Goal: Information Seeking & Learning: Check status

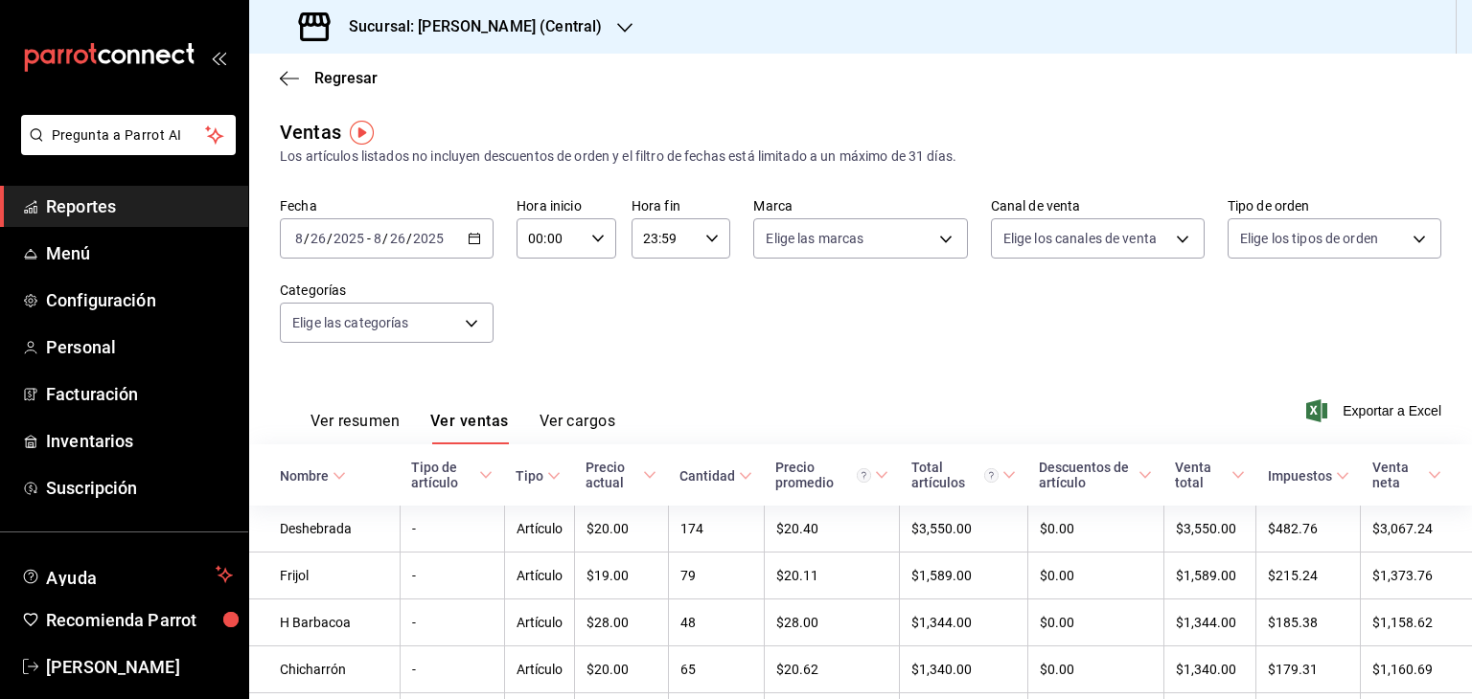
click at [80, 195] on span "Reportes" at bounding box center [139, 207] width 187 height 26
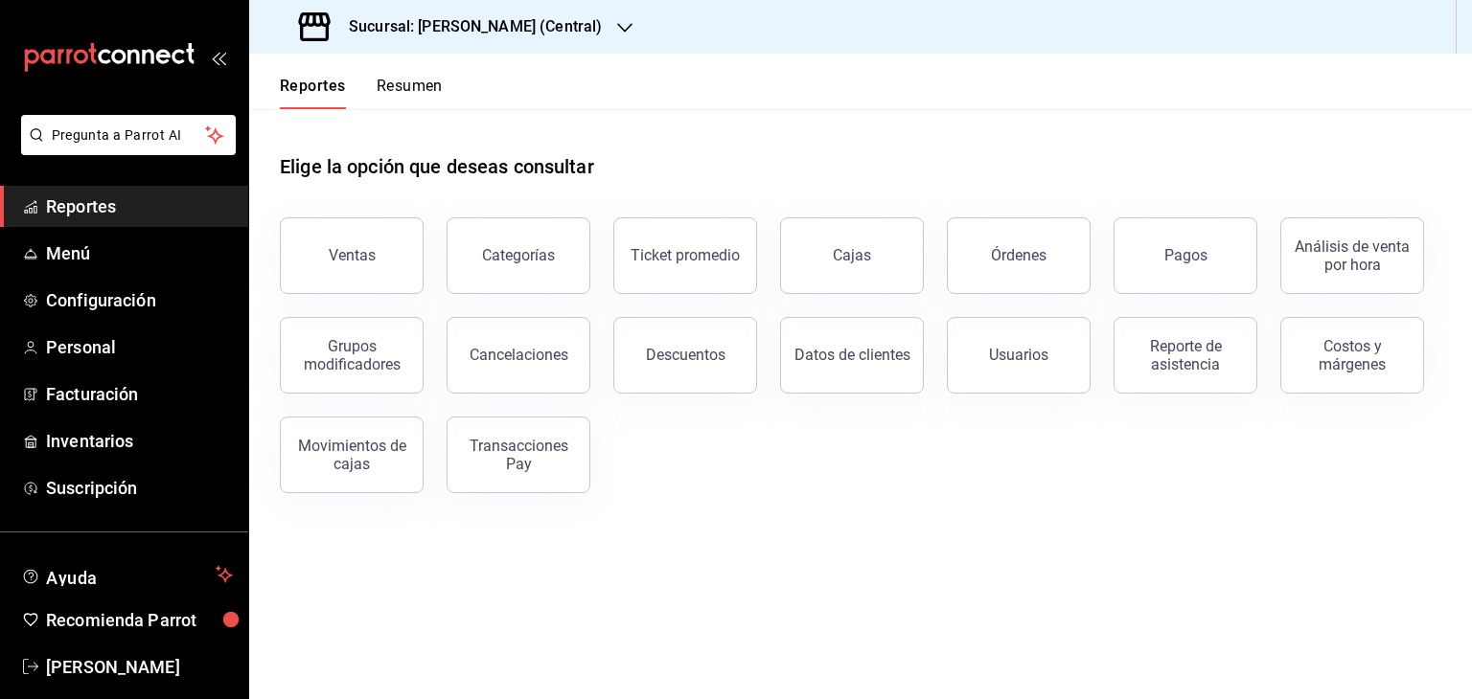
click at [406, 91] on button "Resumen" at bounding box center [410, 93] width 66 height 33
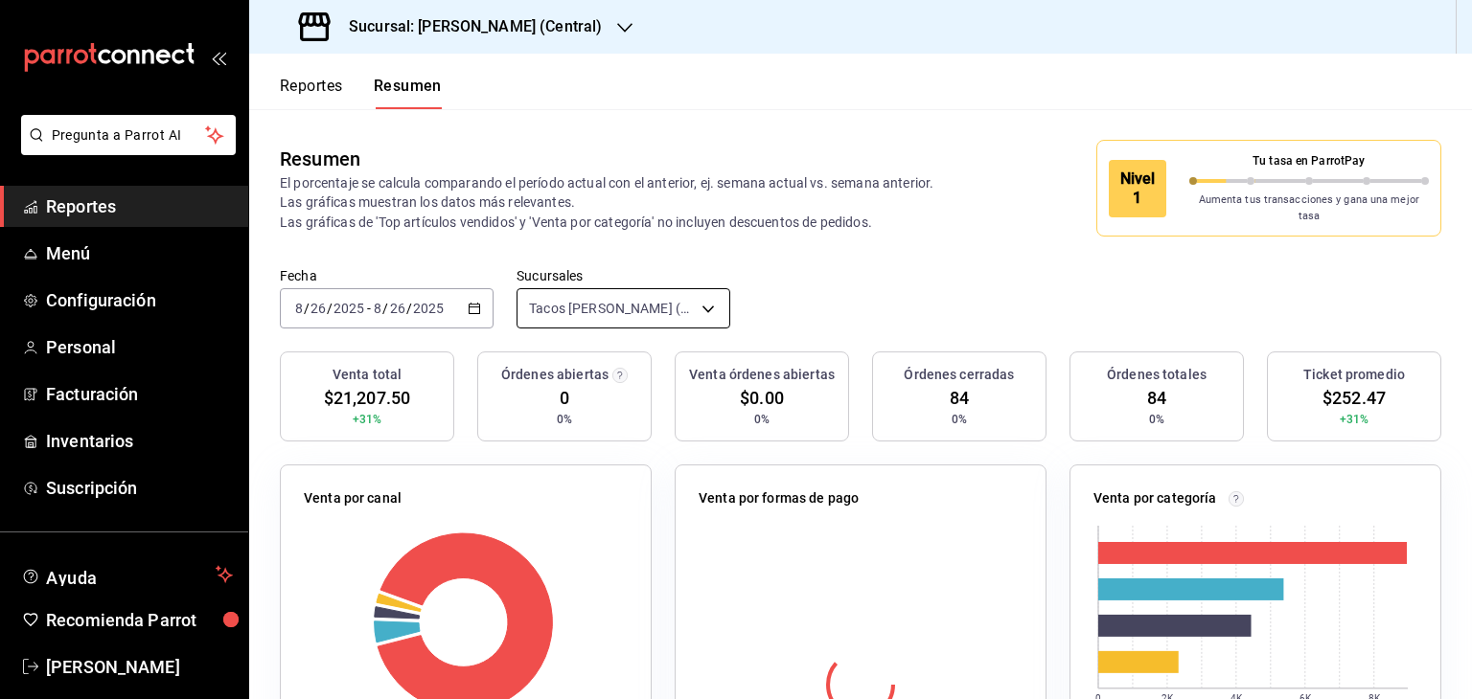
click at [713, 304] on body "Pregunta a Parrot AI Reportes Menú Configuración Personal Facturación Inventari…" at bounding box center [736, 349] width 1472 height 699
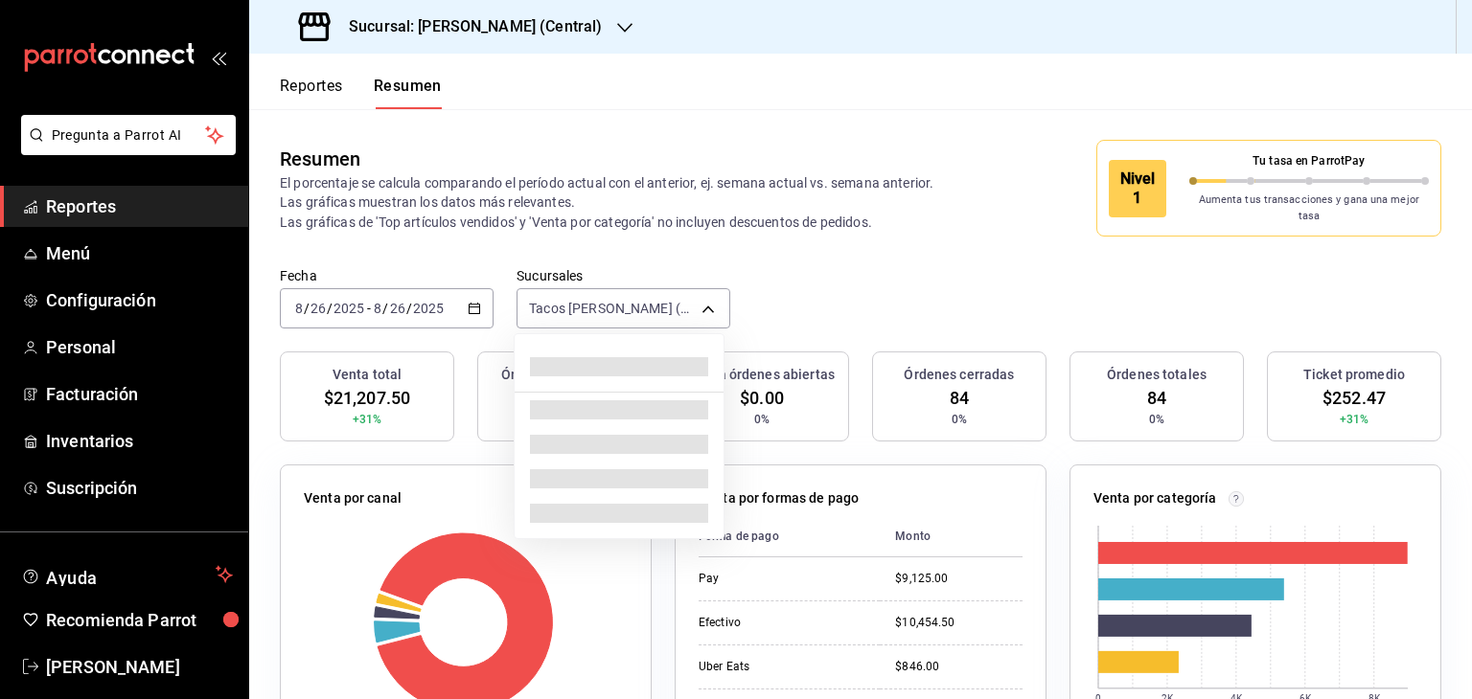
click at [825, 265] on div at bounding box center [736, 349] width 1472 height 699
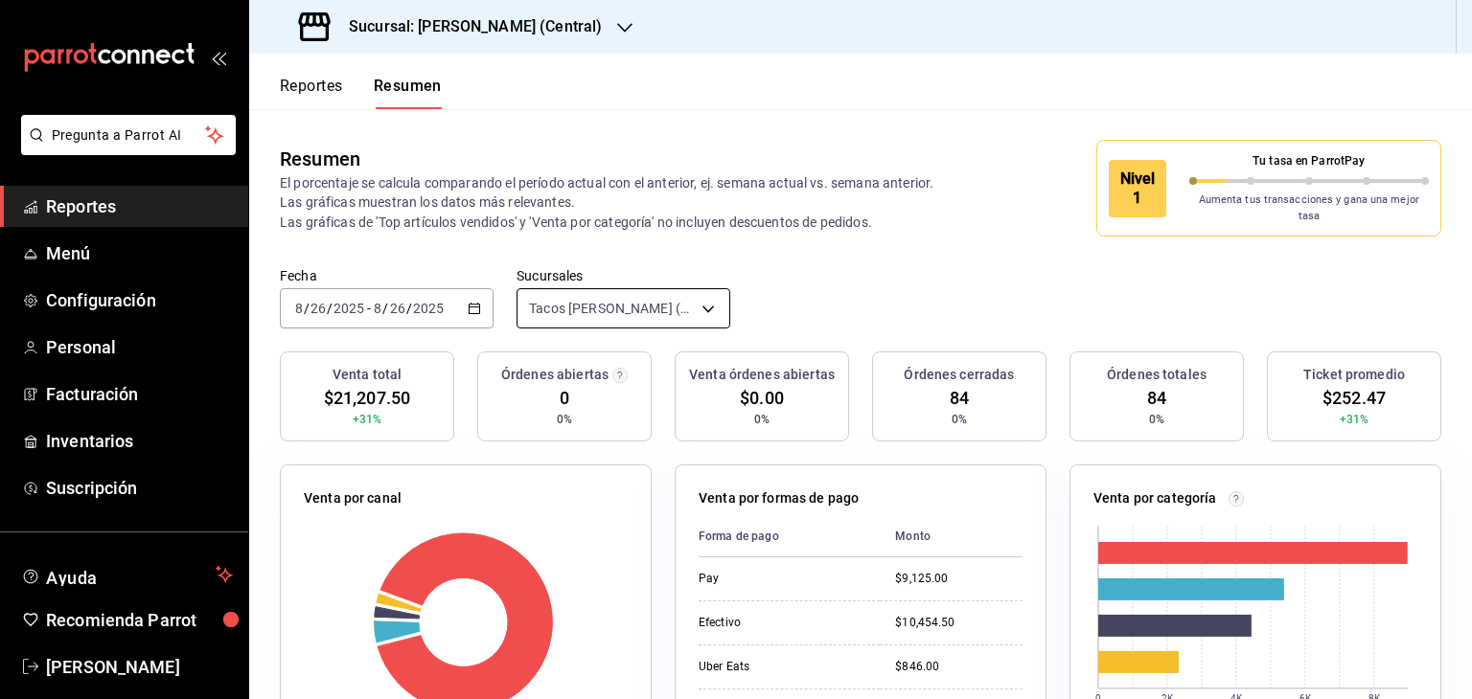
click at [689, 307] on body "Pregunta a Parrot AI Reportes Menú Configuración Personal Facturación Inventari…" at bounding box center [736, 349] width 1472 height 699
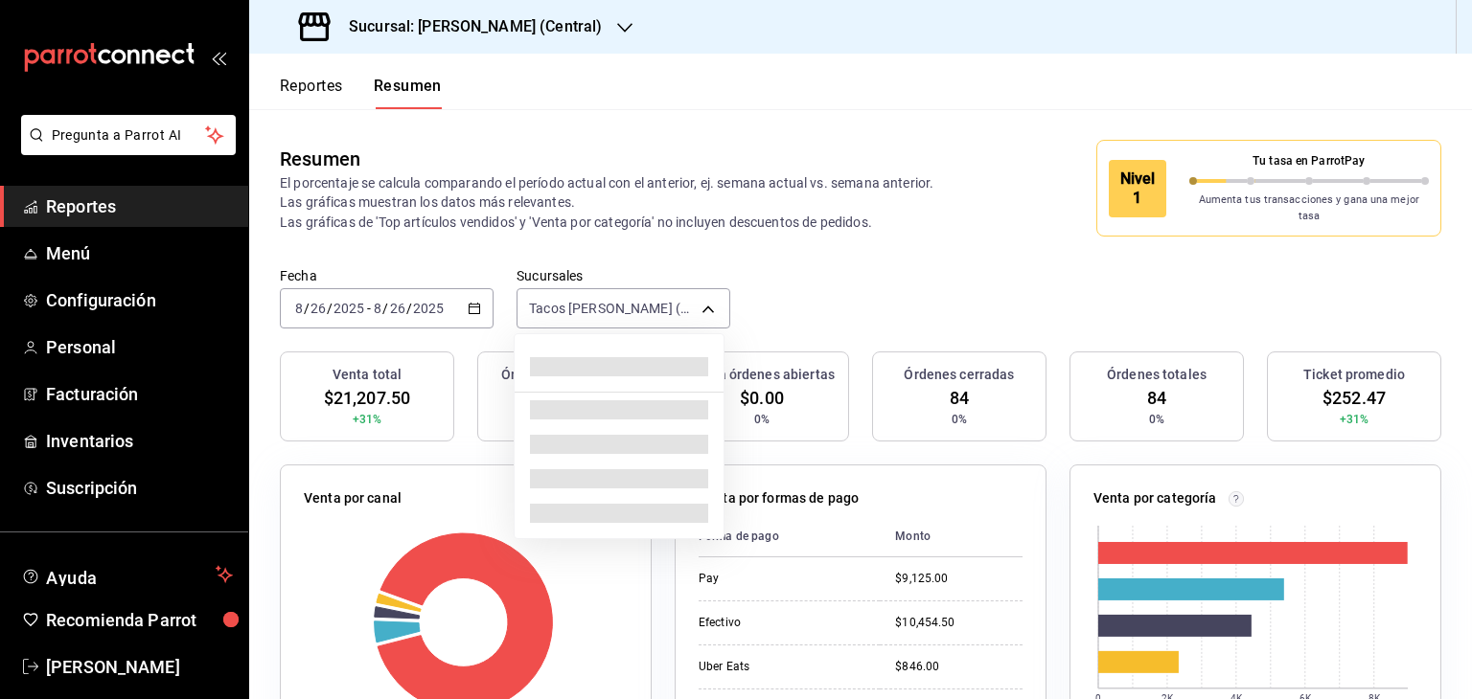
click at [619, 32] on div at bounding box center [736, 349] width 1472 height 699
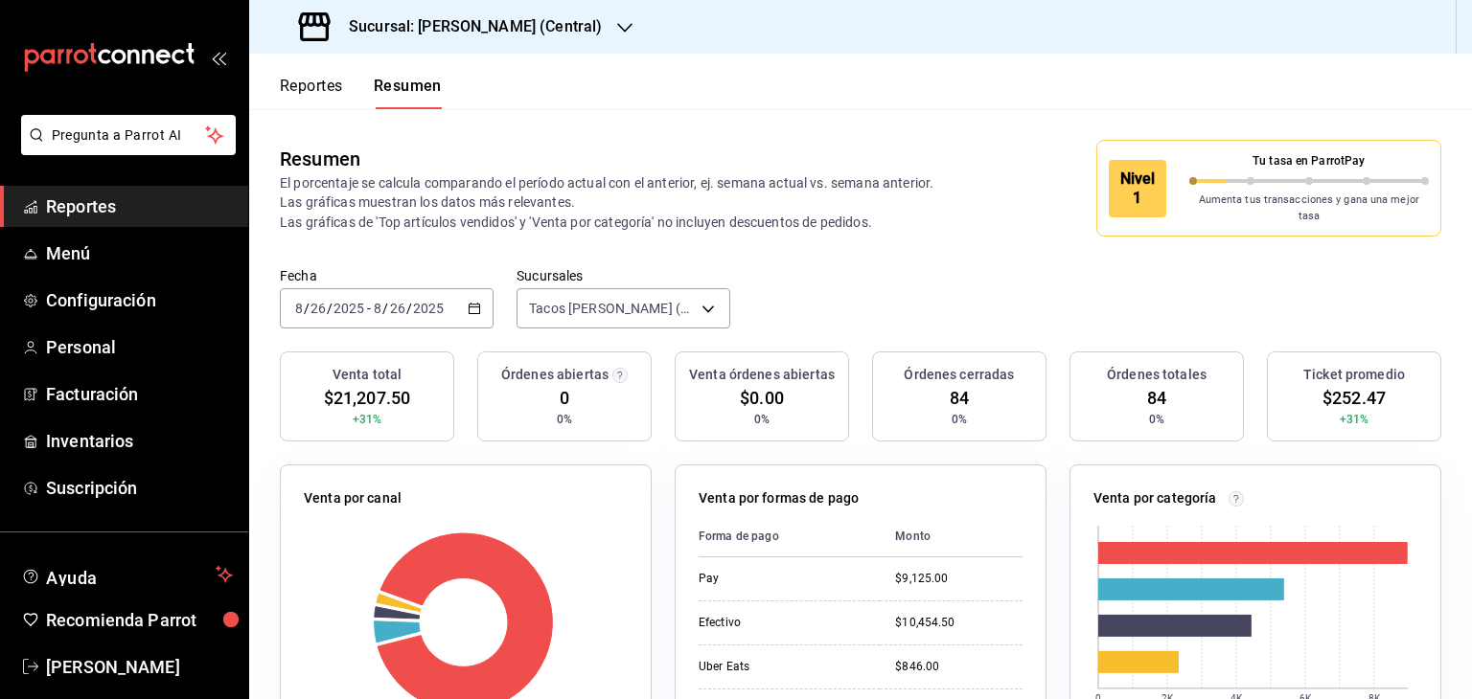
click at [619, 32] on icon "button" at bounding box center [624, 27] width 15 height 15
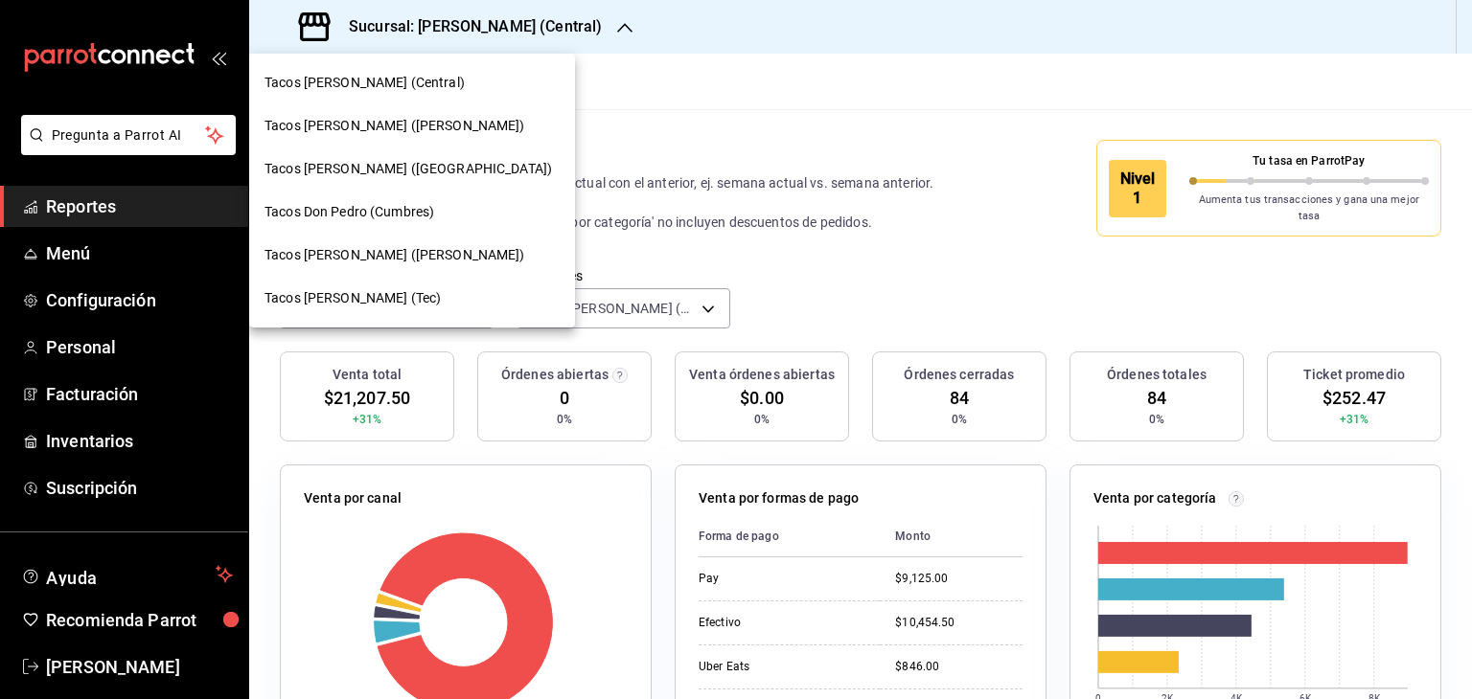
click at [619, 32] on div at bounding box center [736, 349] width 1472 height 699
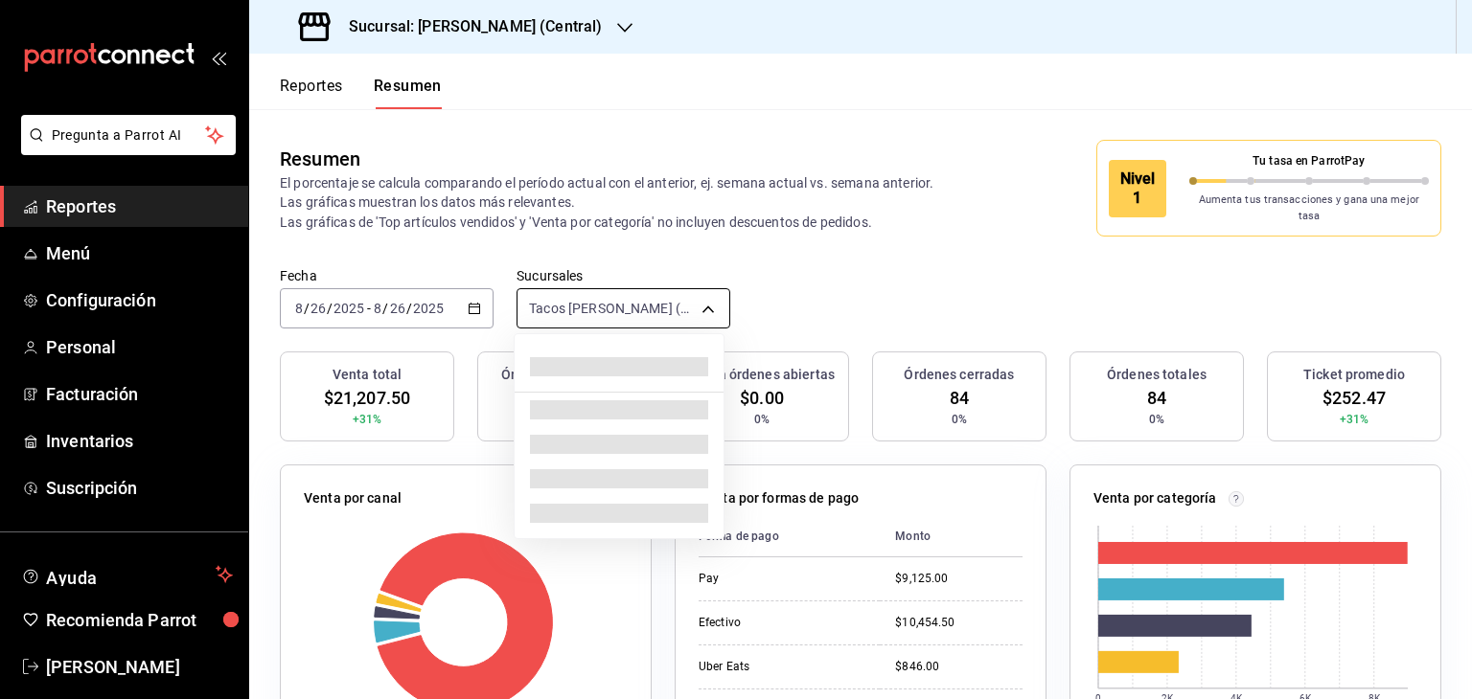
click at [646, 304] on body "Pregunta a Parrot AI Reportes Menú Configuración Personal Facturación Inventari…" at bounding box center [736, 349] width 1472 height 699
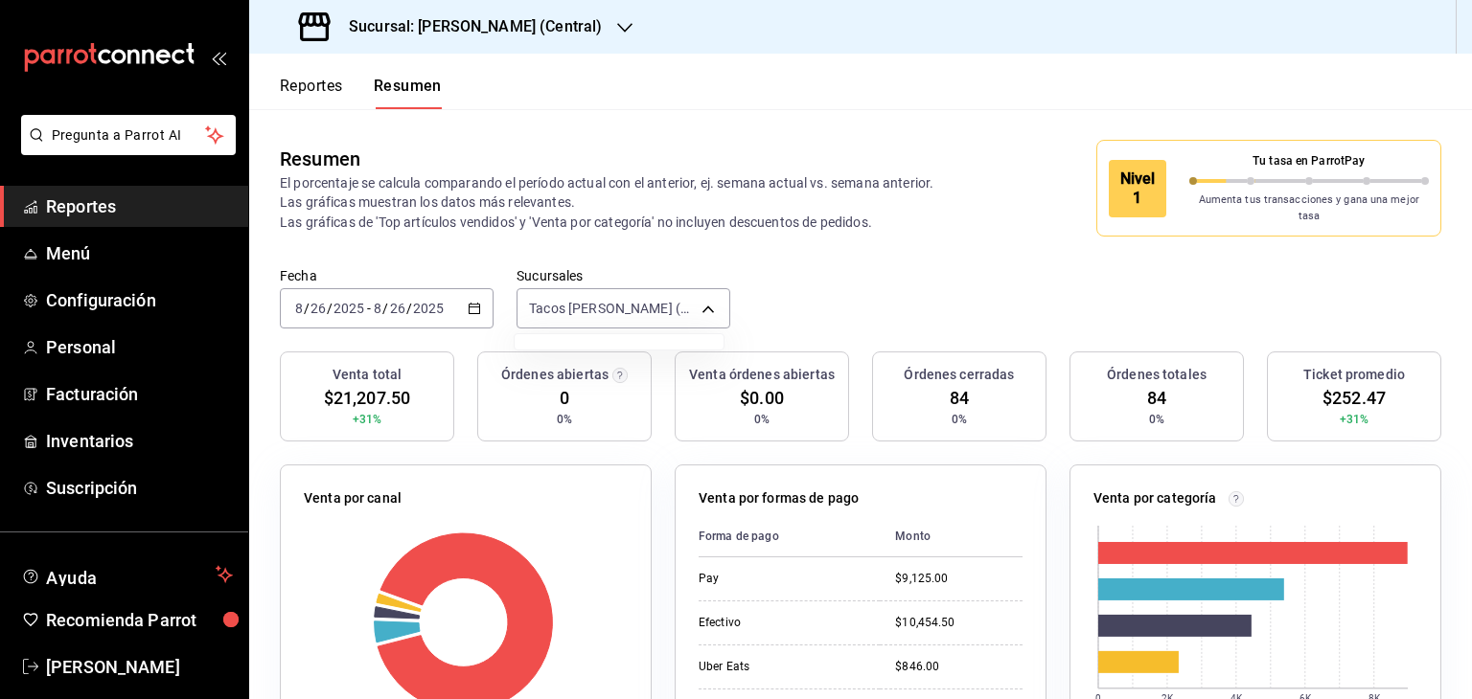
click at [699, 300] on div at bounding box center [736, 349] width 1472 height 699
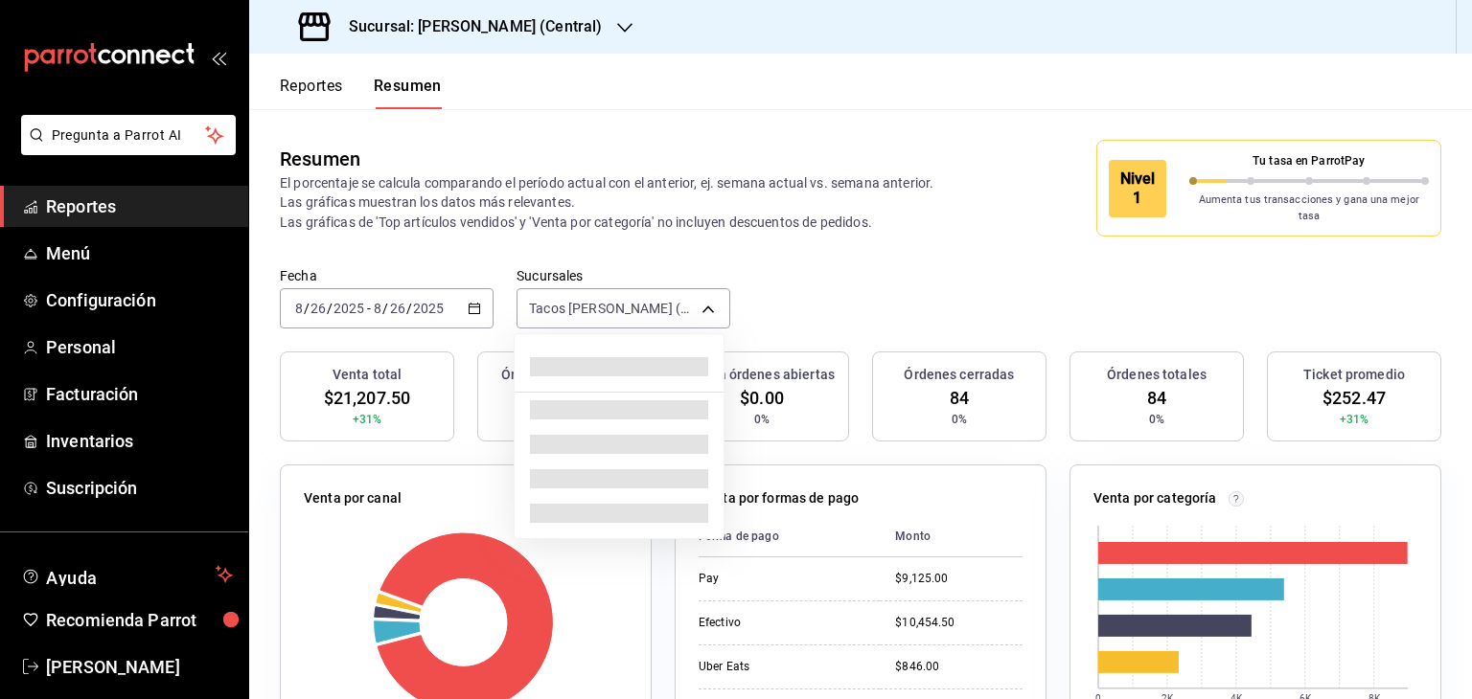
click at [699, 300] on body "Pregunta a Parrot AI Reportes Menú Configuración Personal Facturación Inventari…" at bounding box center [736, 349] width 1472 height 699
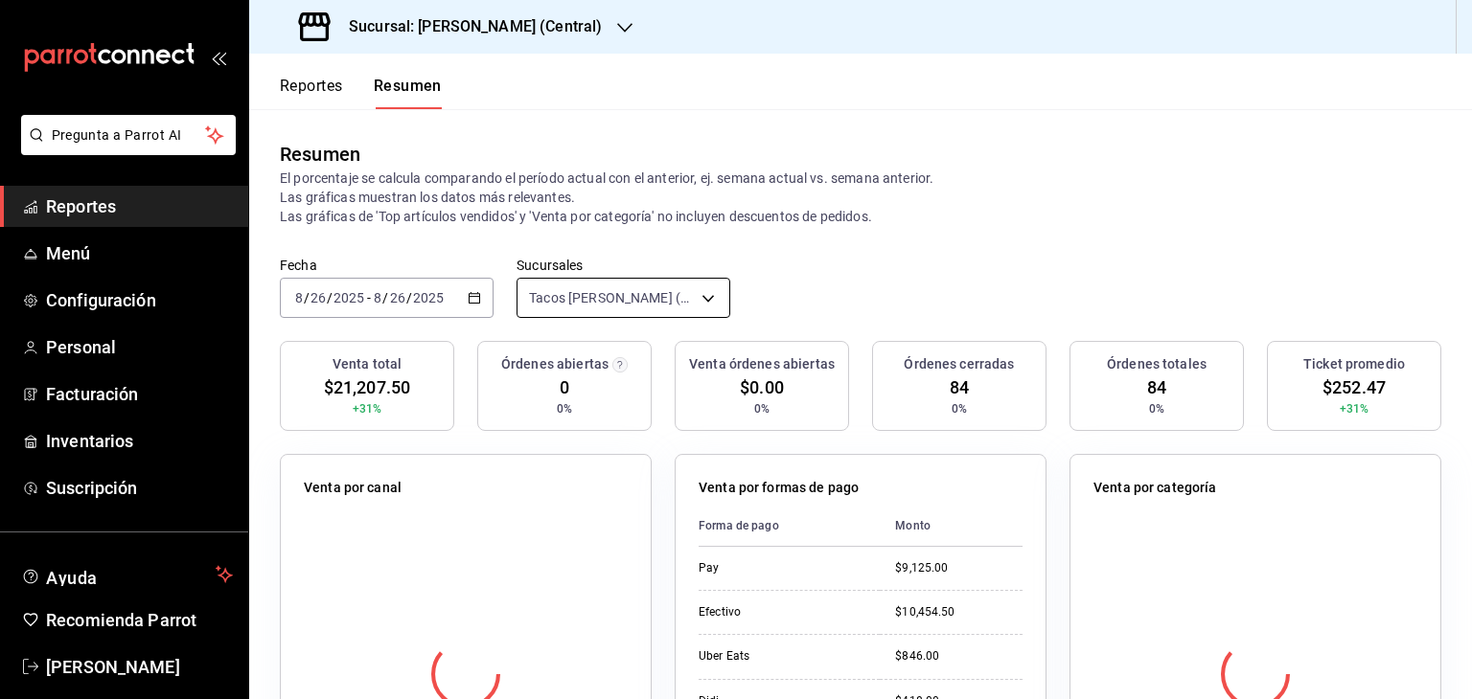
click at [690, 272] on div "Tacos Don Pedro (Central) [object Object]" at bounding box center [623, 294] width 214 height 48
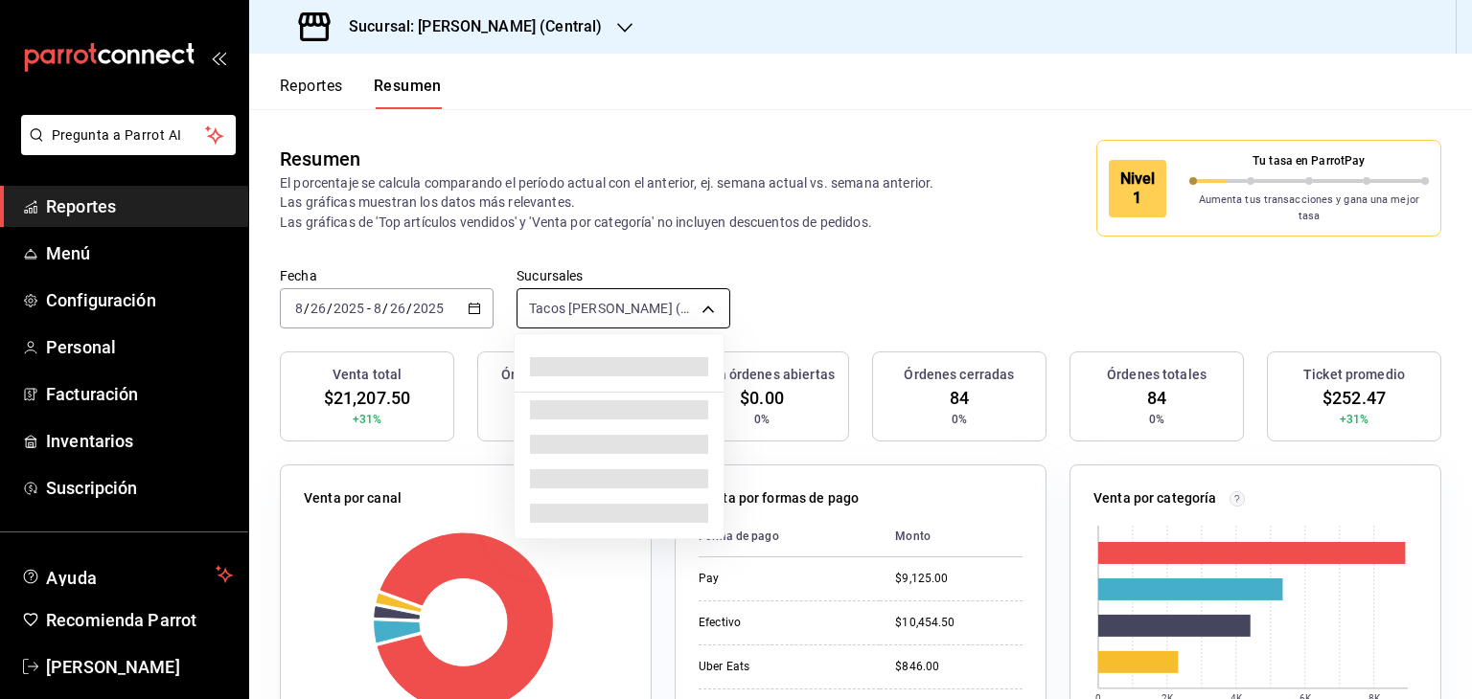
click at [690, 294] on body "Pregunta a Parrot AI Reportes Menú Configuración Personal Facturación Inventari…" at bounding box center [736, 349] width 1472 height 699
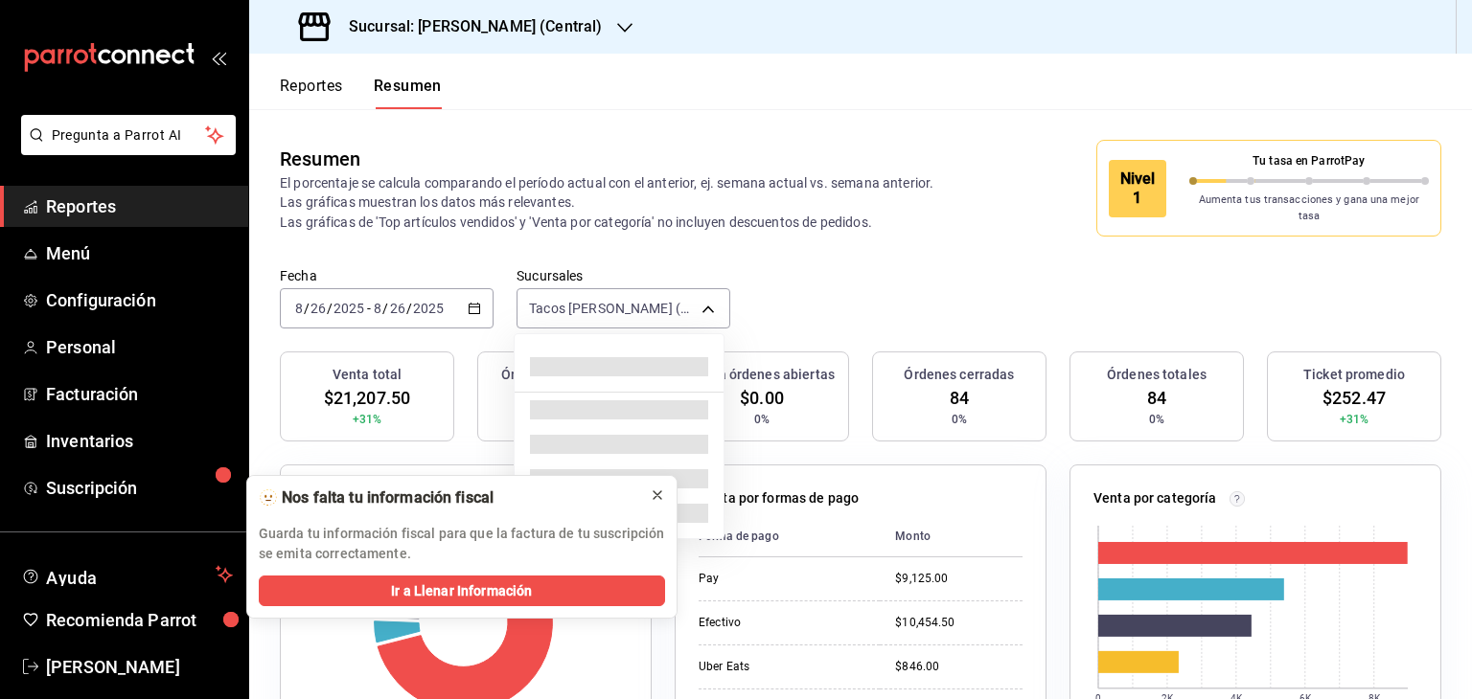
click at [661, 495] on icon at bounding box center [657, 495] width 15 height 15
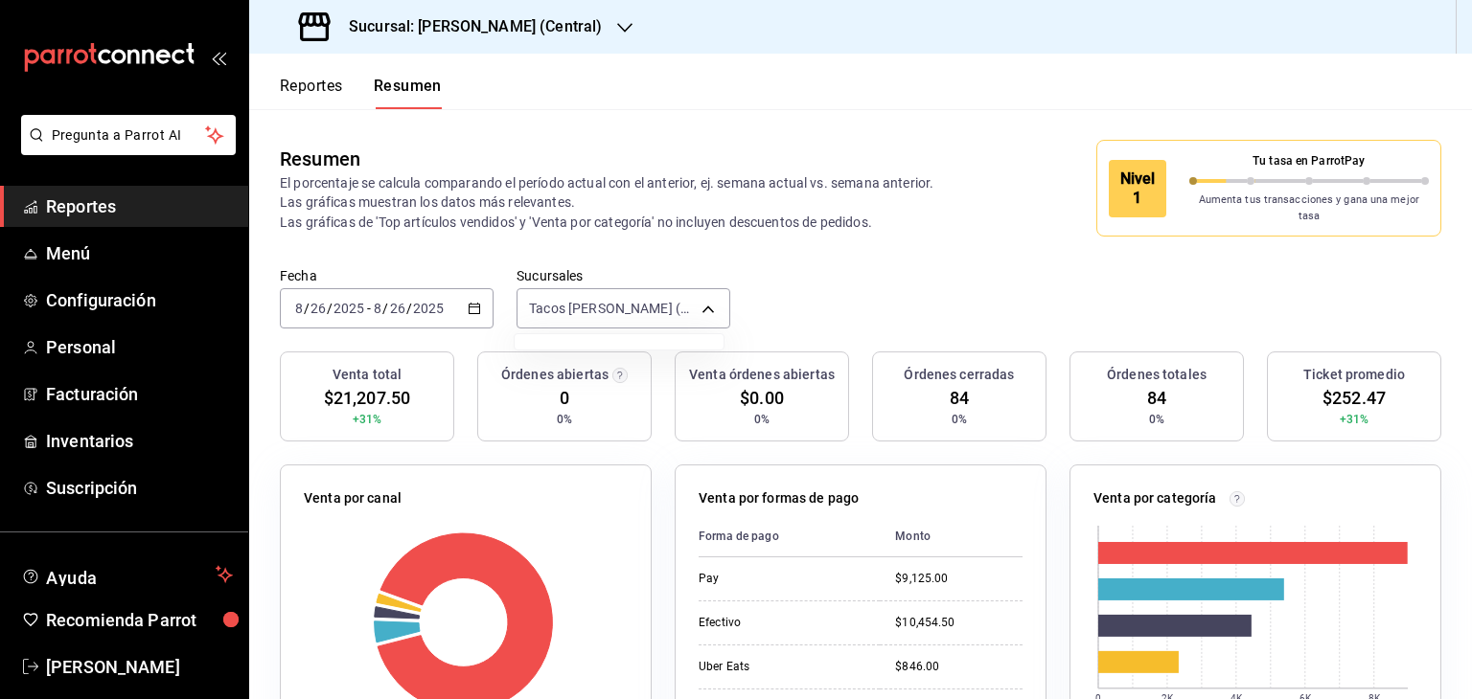
click at [705, 300] on div at bounding box center [736, 349] width 1472 height 699
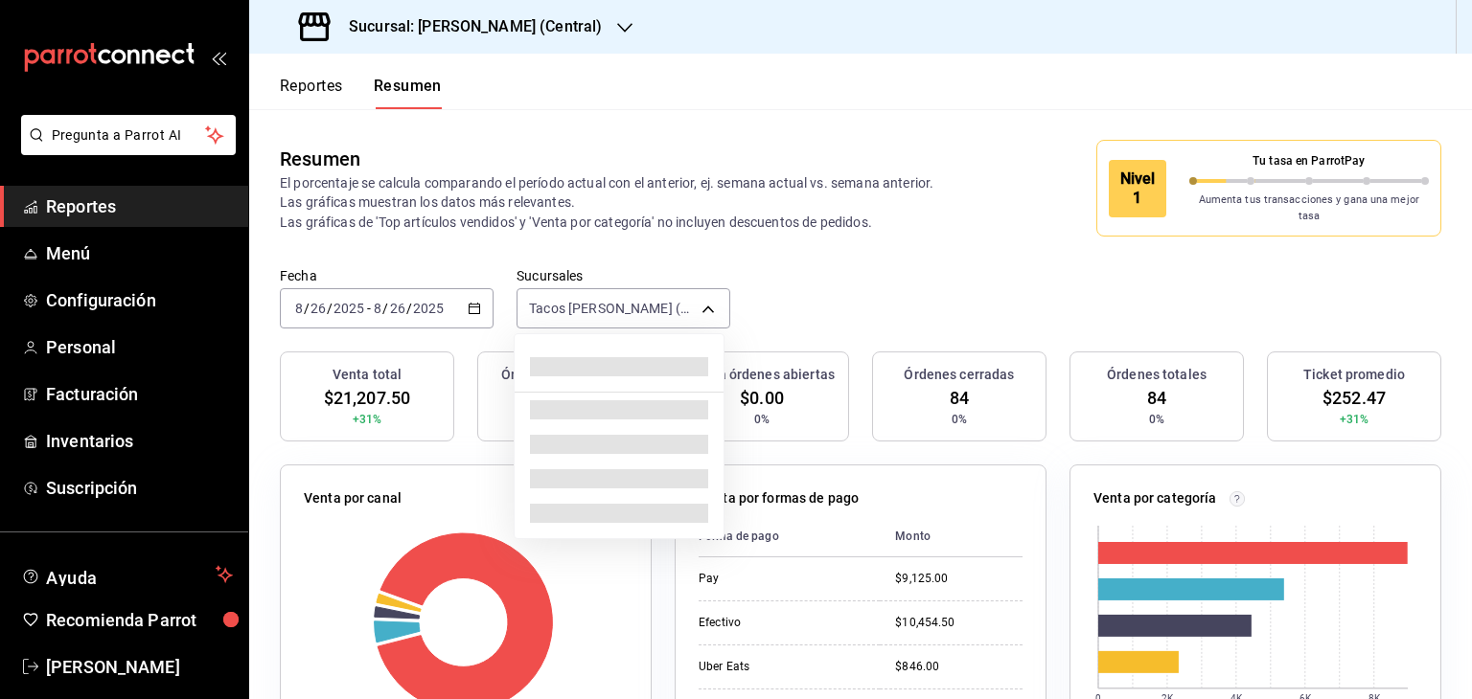
click at [705, 300] on body "Pregunta a Parrot AI Reportes Menú Configuración Personal Facturación Inventari…" at bounding box center [736, 349] width 1472 height 699
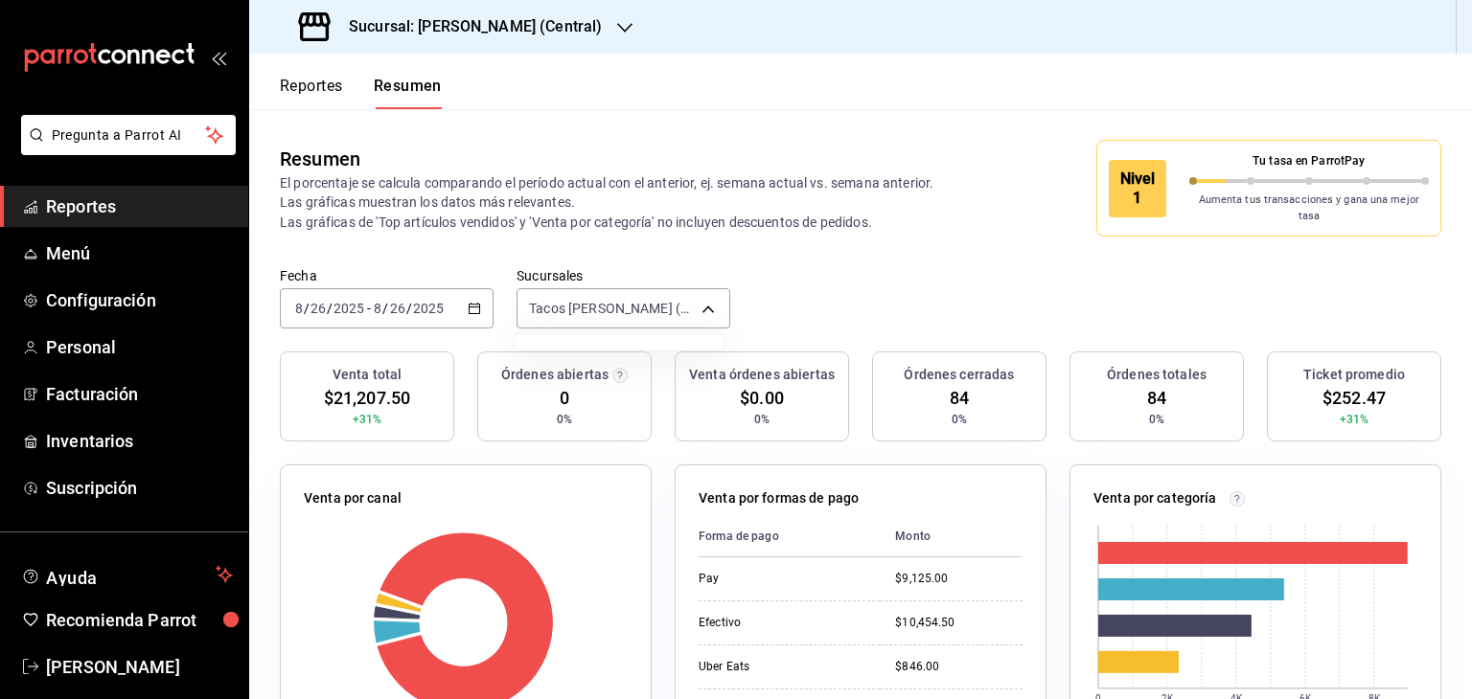
click at [630, 28] on div at bounding box center [736, 349] width 1472 height 699
click at [630, 28] on icon "button" at bounding box center [624, 27] width 15 height 15
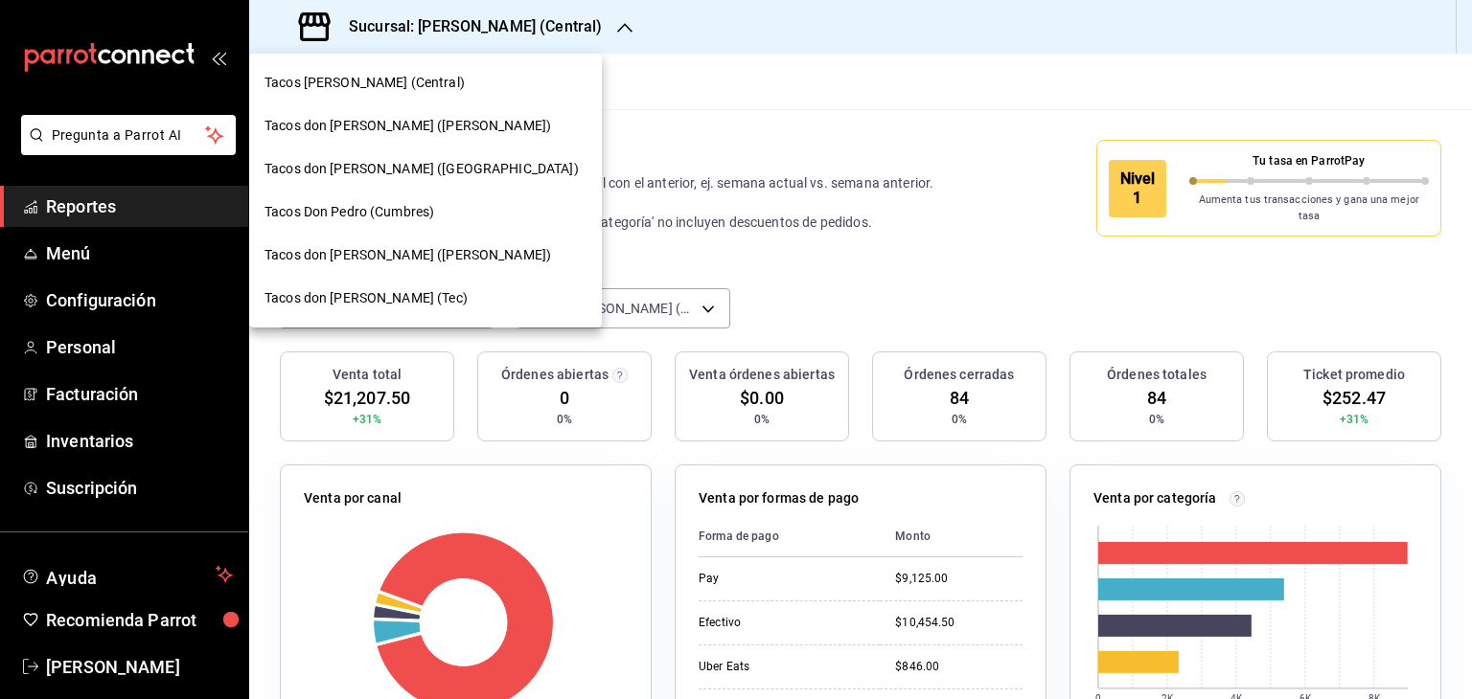
click at [406, 124] on span "Tacos [PERSON_NAME] ([PERSON_NAME])" at bounding box center [407, 126] width 286 height 20
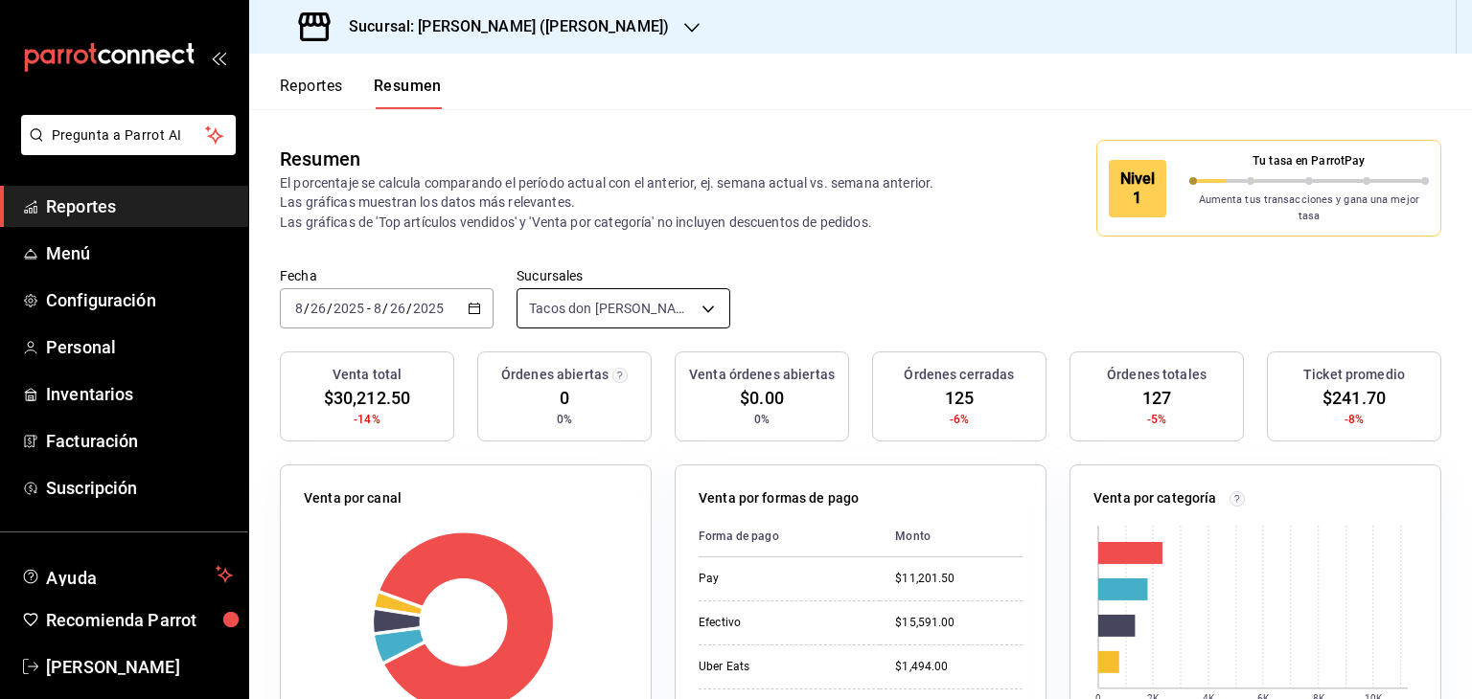
click at [705, 302] on body "Pregunta a Parrot AI Reportes Menú Configuración Personal Inventarios Facturaci…" at bounding box center [736, 349] width 1472 height 699
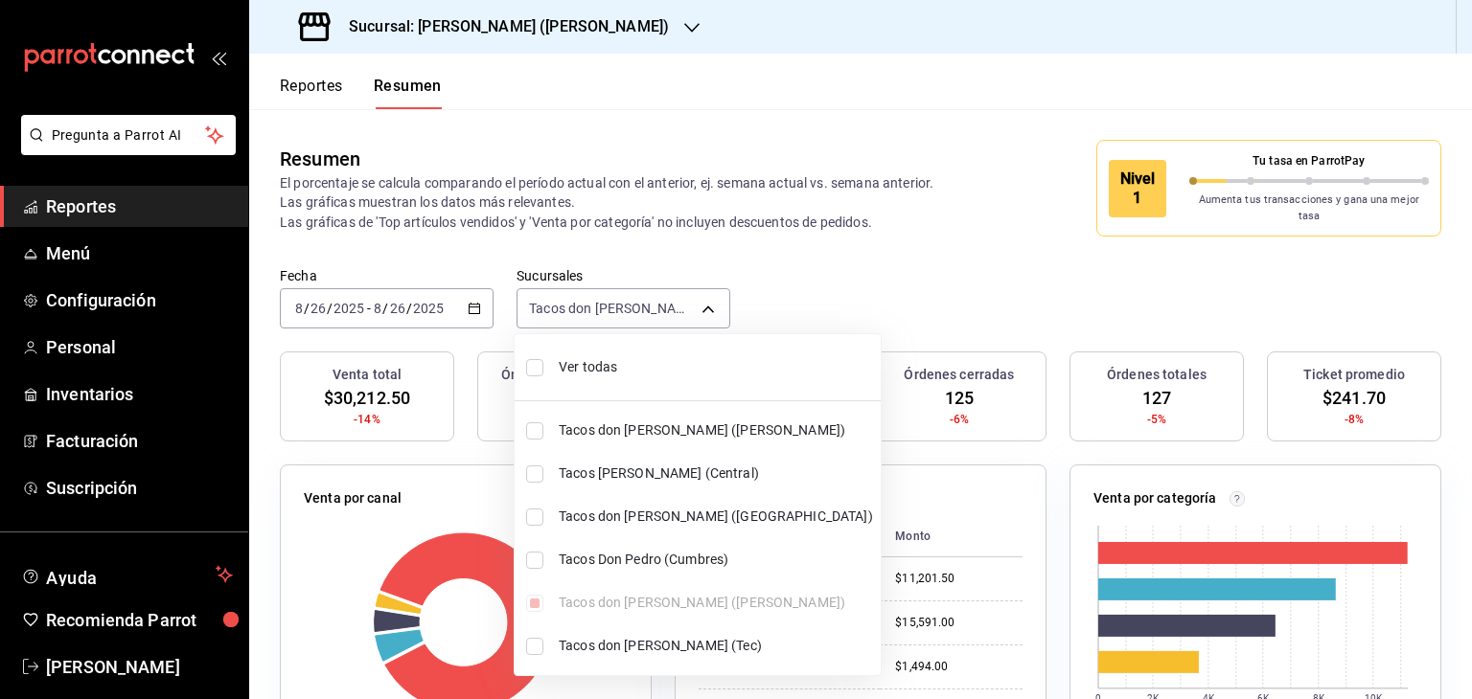
click at [537, 365] on input "checkbox" at bounding box center [534, 367] width 17 height 17
checkbox input "true"
type input "[object Object],[object Object],[object Object],[object Object],[object Object]…"
checkbox input "true"
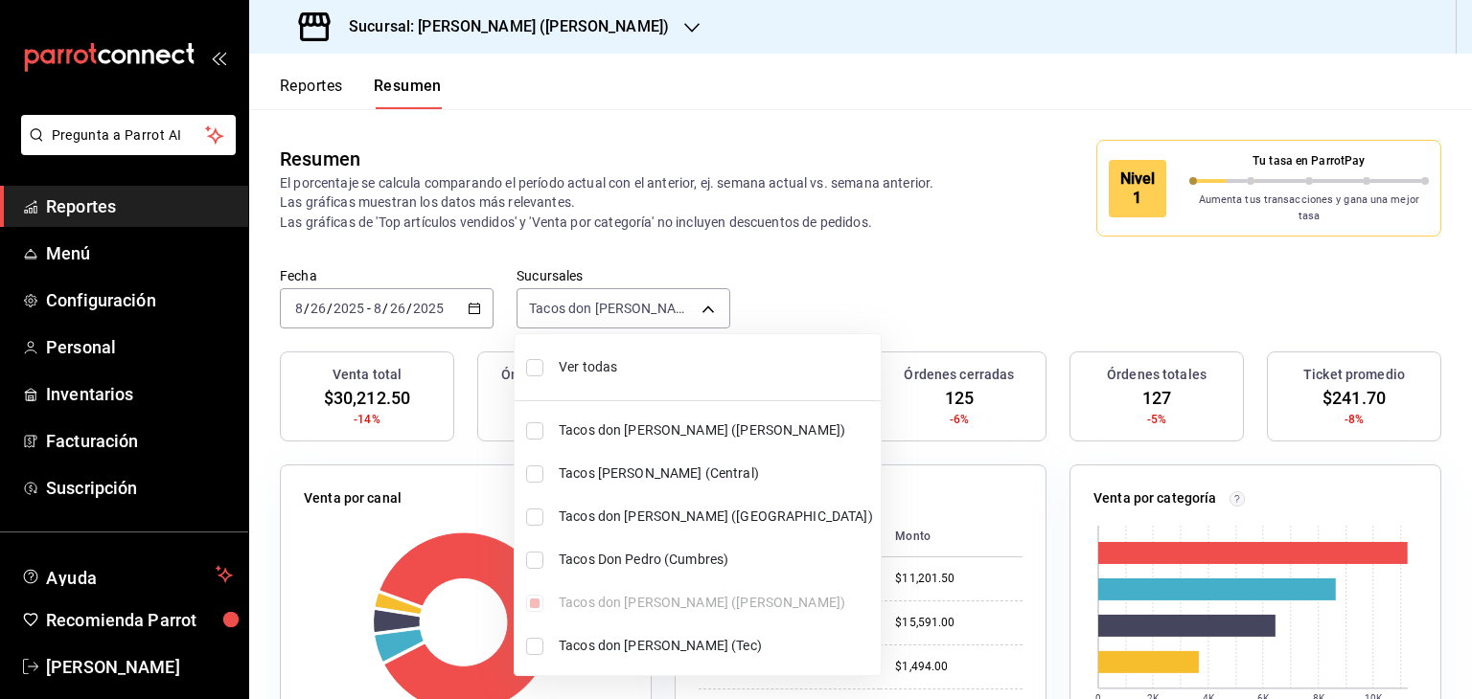
checkbox input "true"
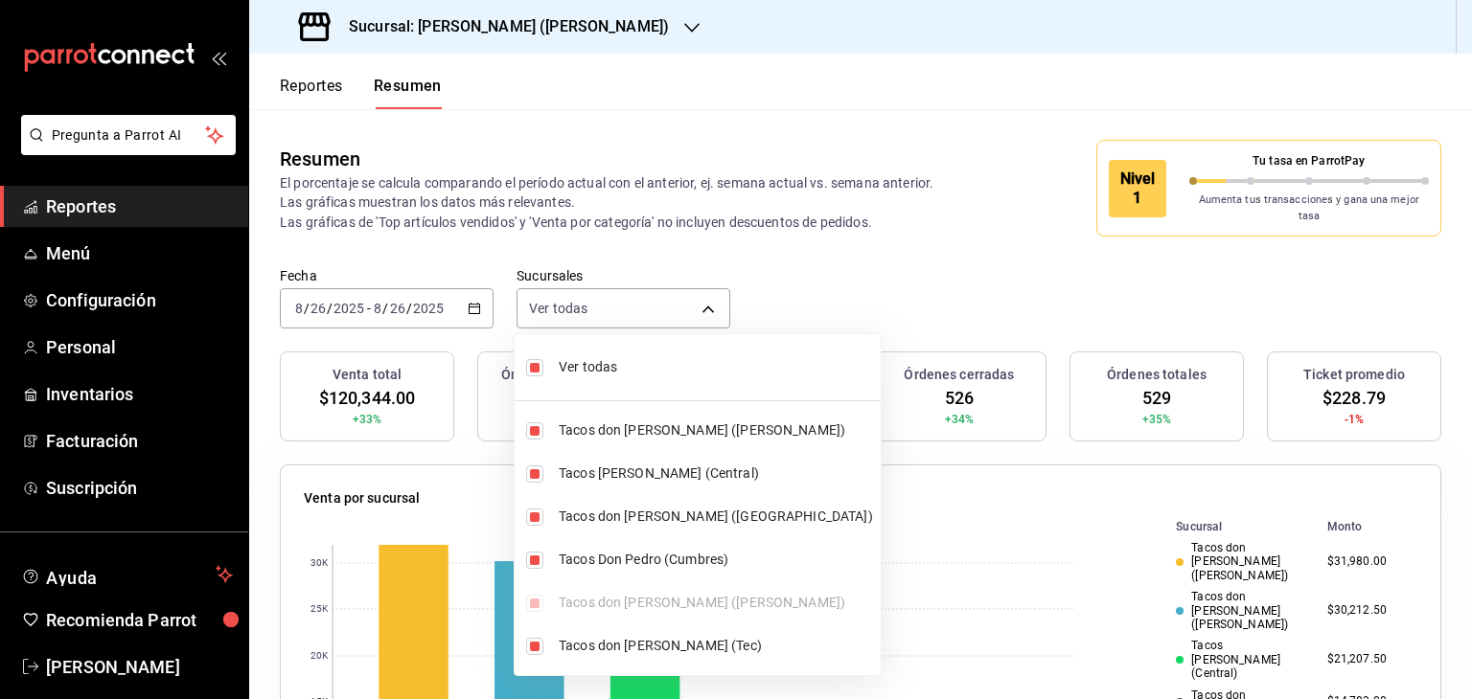
click at [641, 241] on div at bounding box center [736, 349] width 1472 height 699
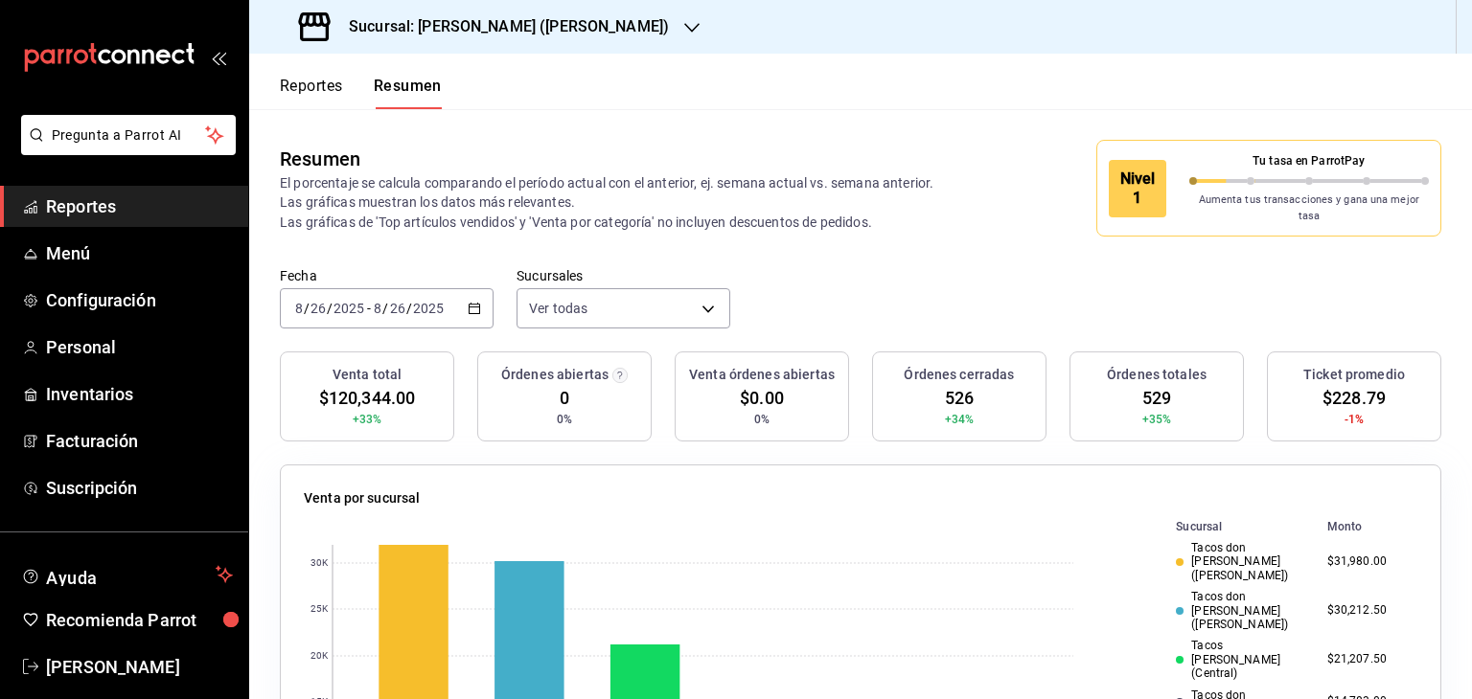
click at [464, 301] on div "2025-08-26 8 / 26 / 2025 - 2025-08-26 8 / 26 / 2025" at bounding box center [387, 308] width 214 height 40
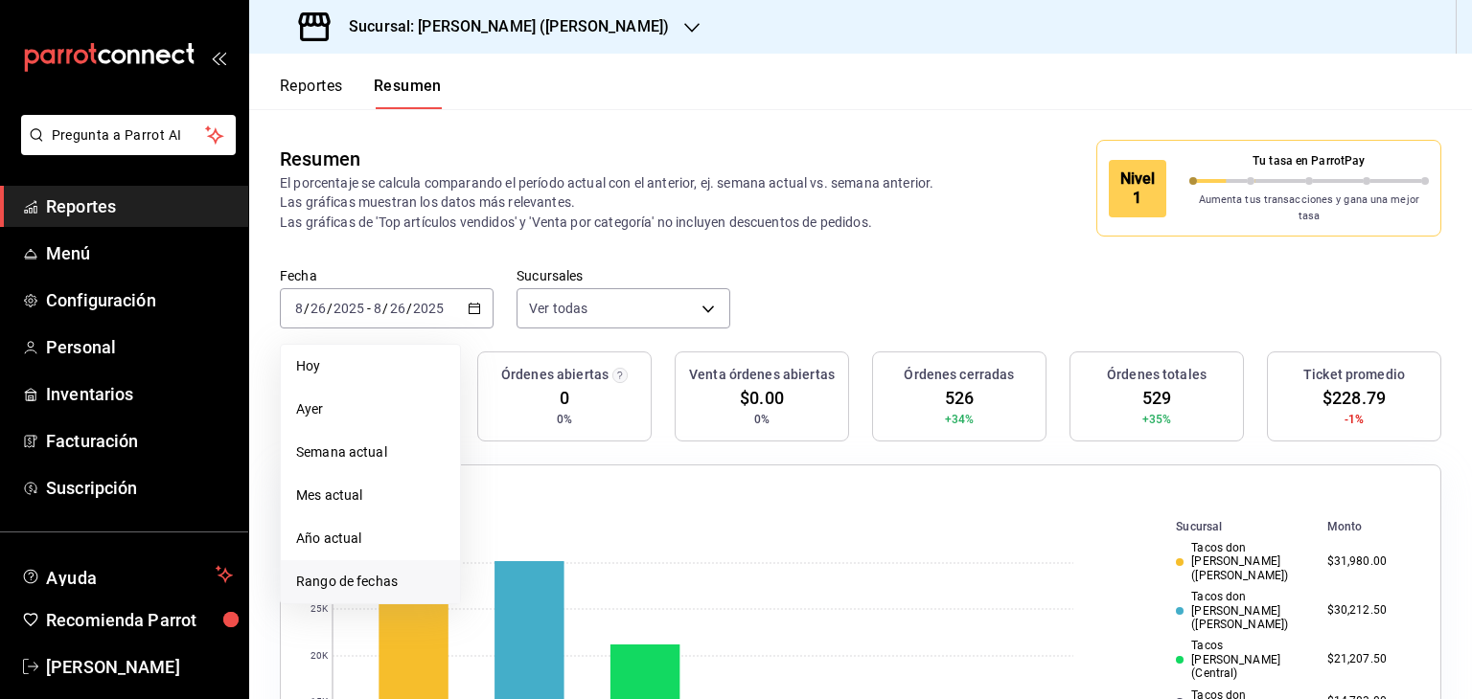
click at [343, 572] on span "Rango de fechas" at bounding box center [370, 582] width 149 height 20
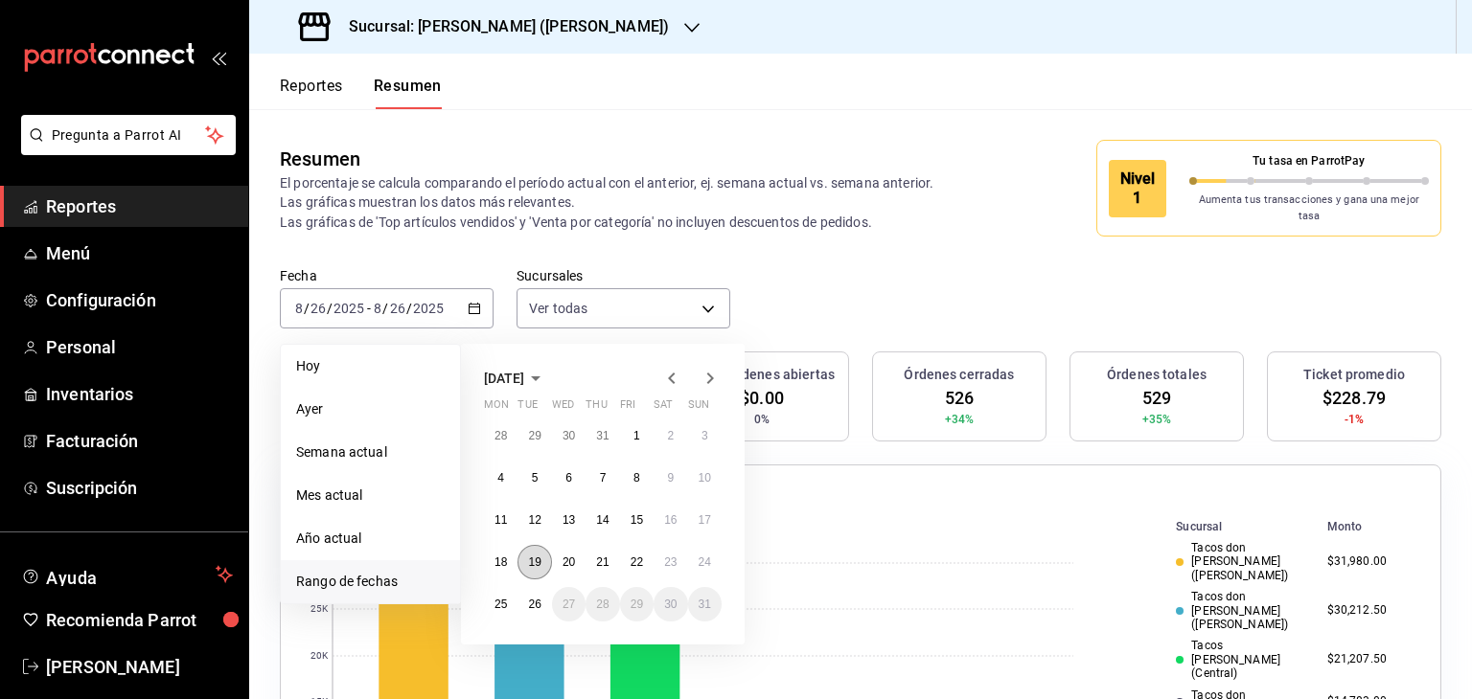
click at [536, 556] on abbr "19" at bounding box center [534, 562] width 12 height 13
click at [499, 556] on abbr "18" at bounding box center [500, 562] width 12 height 13
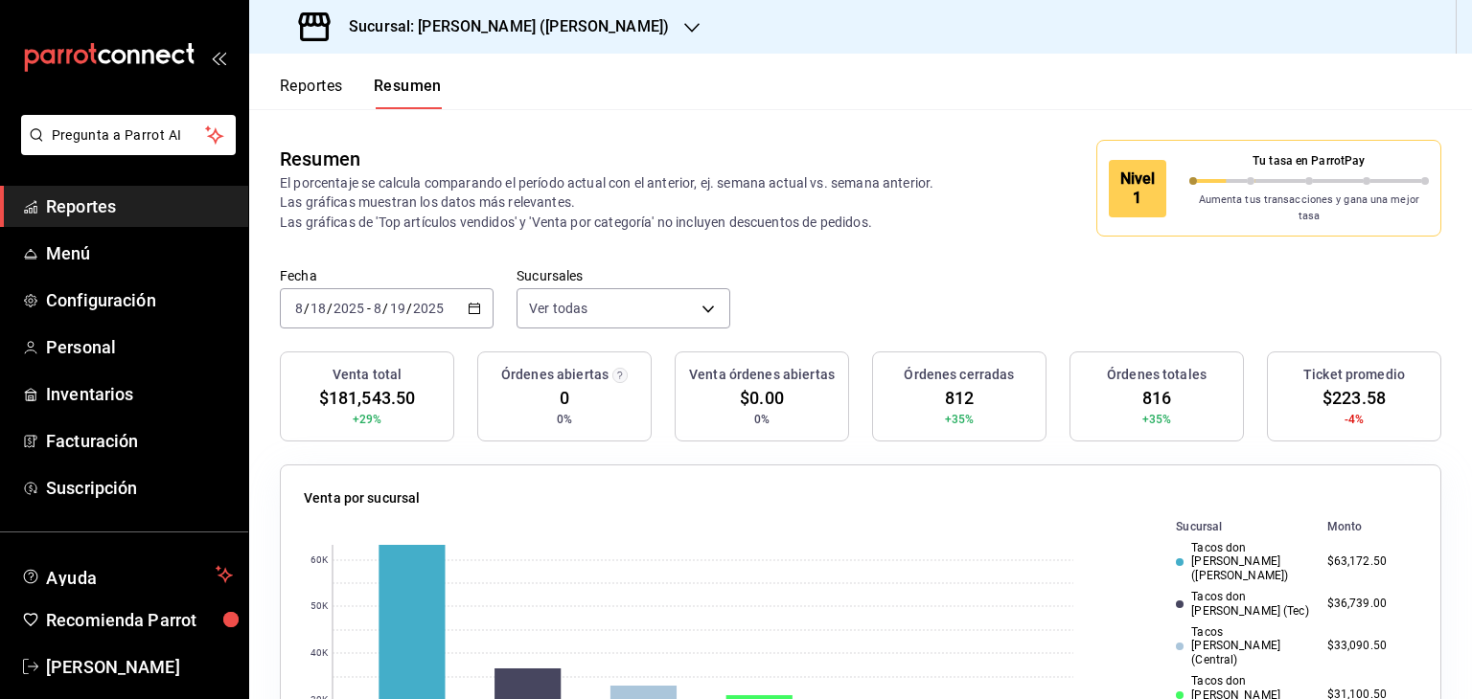
click at [473, 302] on icon "button" at bounding box center [474, 308] width 13 height 13
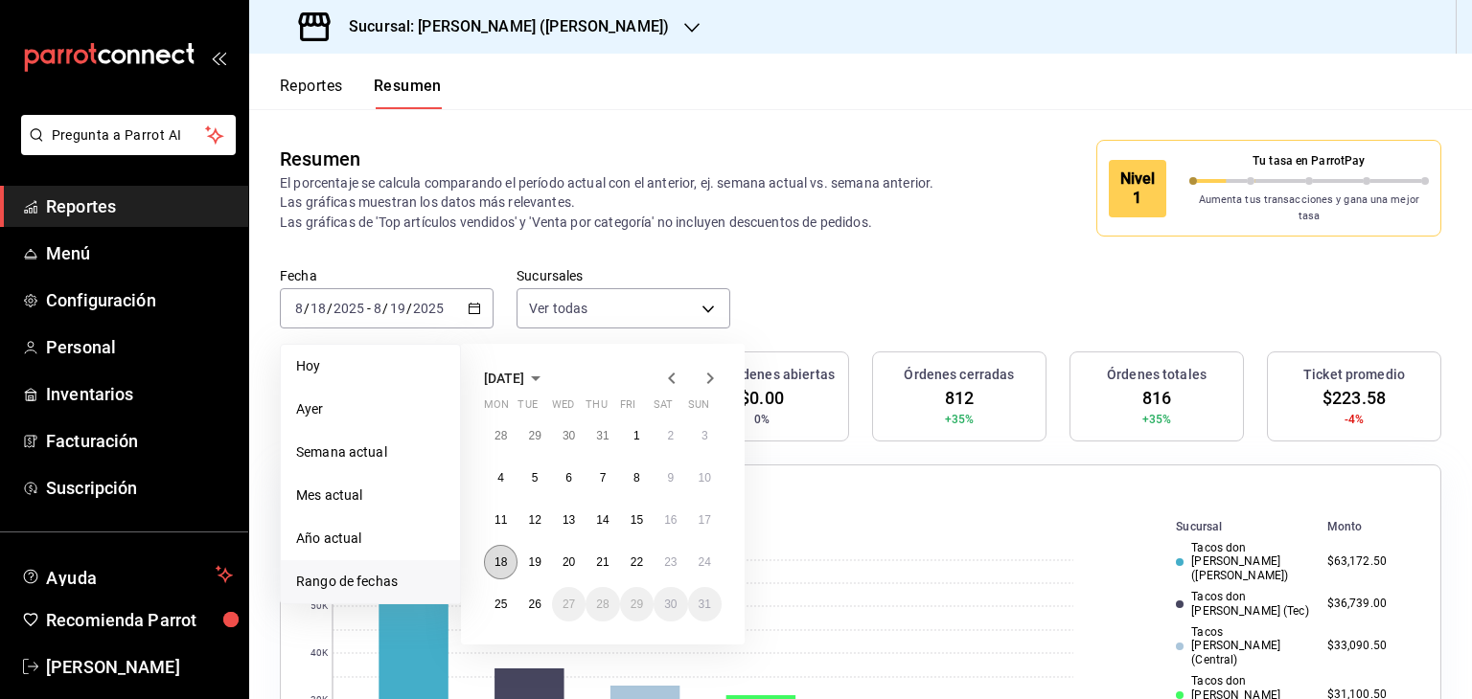
click at [503, 556] on abbr "18" at bounding box center [500, 562] width 12 height 13
click at [705, 557] on abbr "24" at bounding box center [705, 562] width 12 height 13
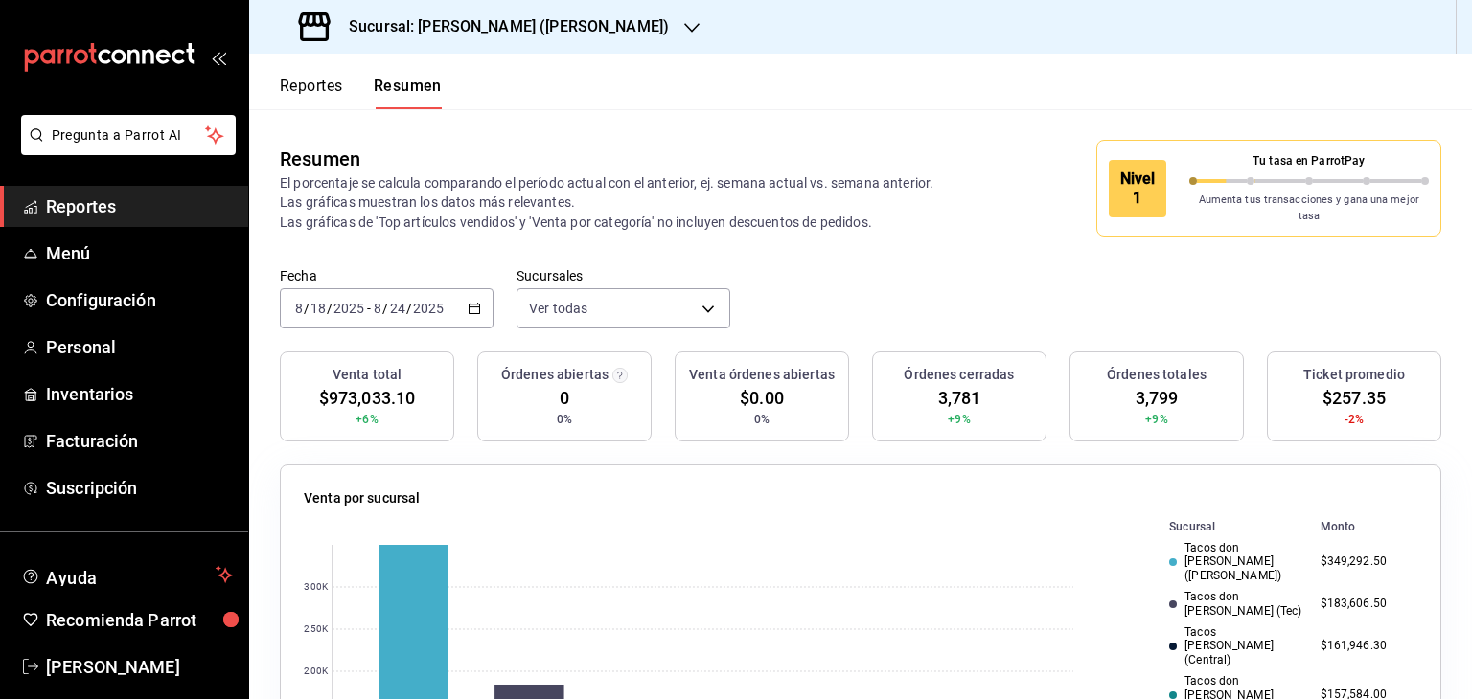
click at [872, 271] on div "Fecha 2025-08-18 8 / 18 / 2025 - 2025-08-24 8 / 24 / 2025 Sucursales Ver todas …" at bounding box center [860, 309] width 1223 height 84
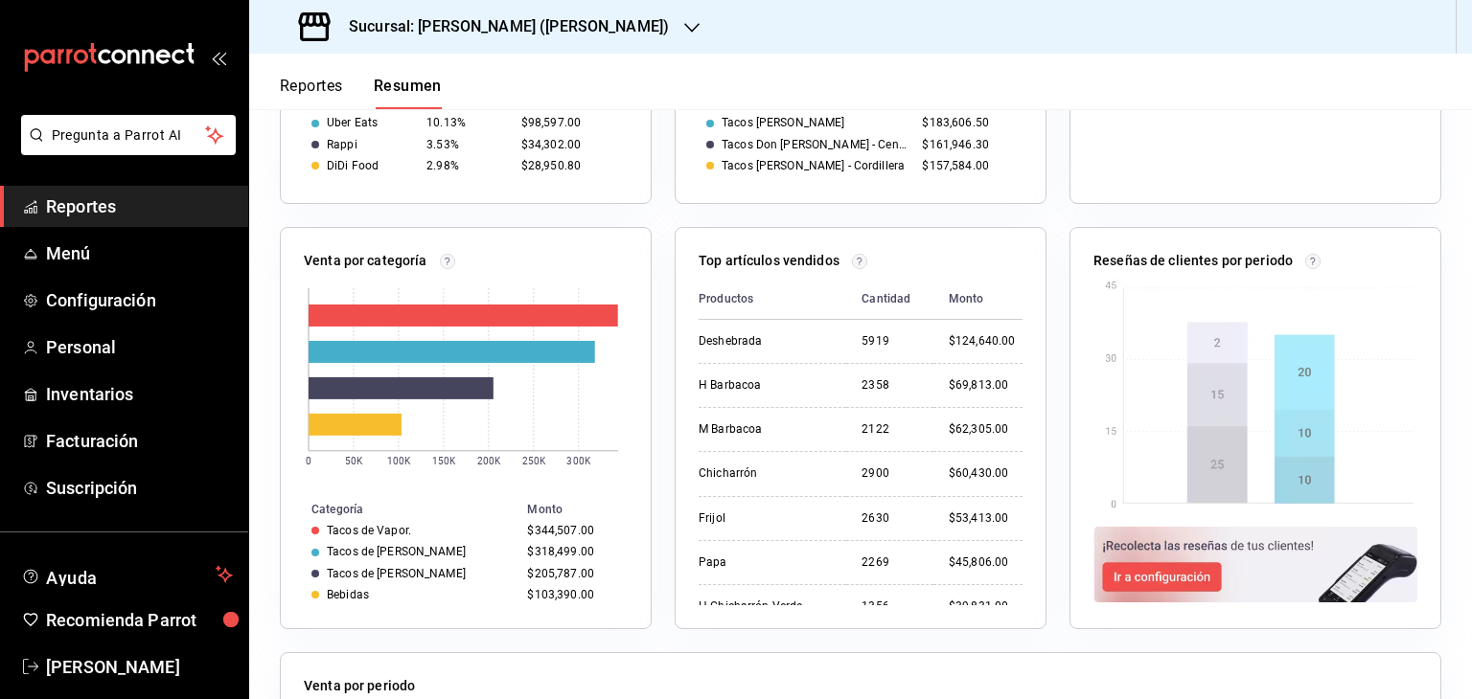
click at [1046, 206] on div "Reseñas de clientes por periodo" at bounding box center [1243, 416] width 395 height 425
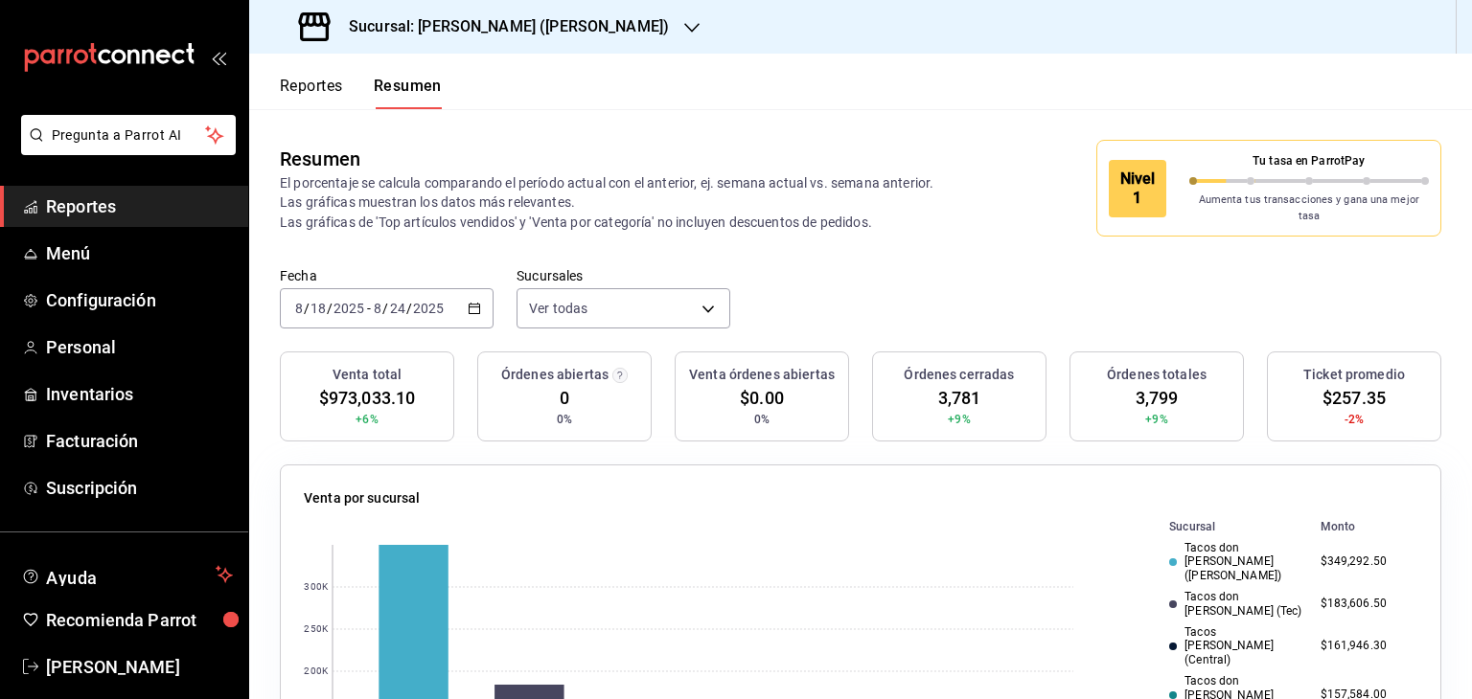
click at [322, 83] on button "Reportes" at bounding box center [311, 93] width 63 height 33
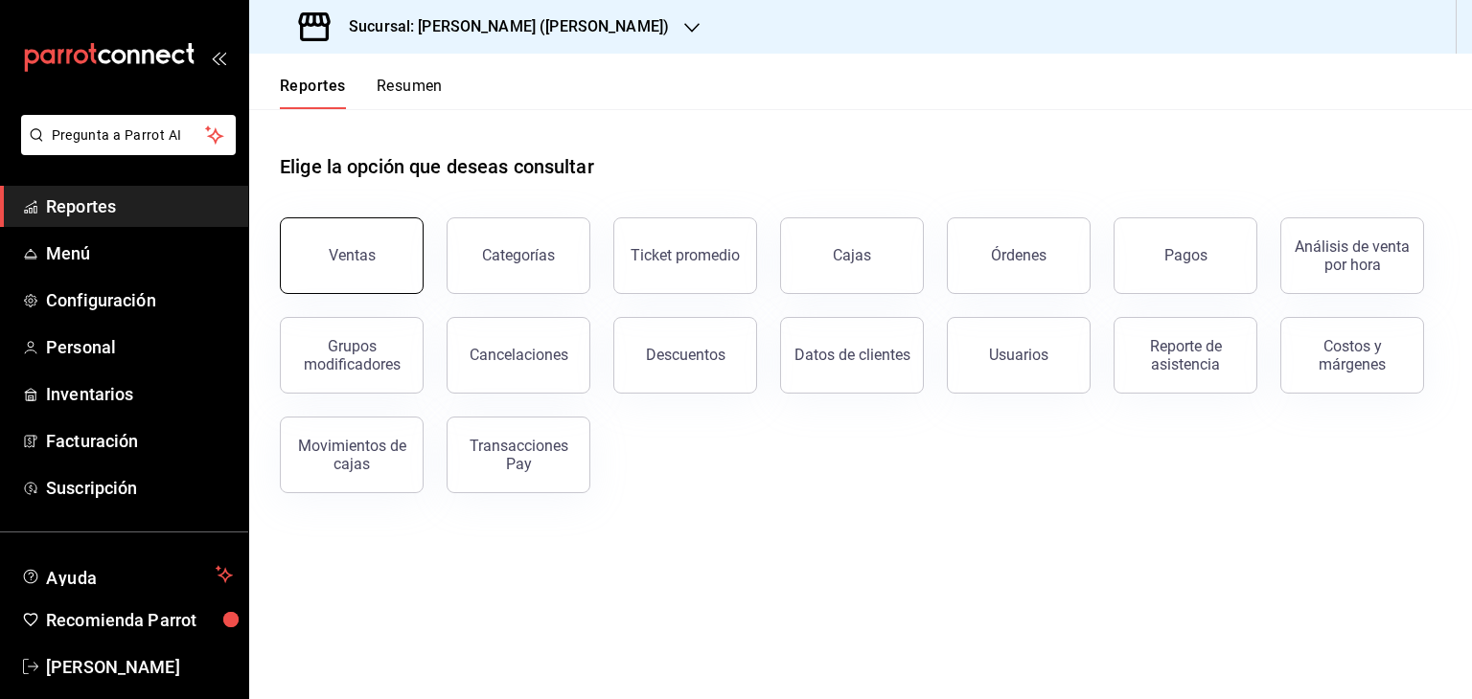
click at [370, 250] on div "Ventas" at bounding box center [352, 255] width 47 height 18
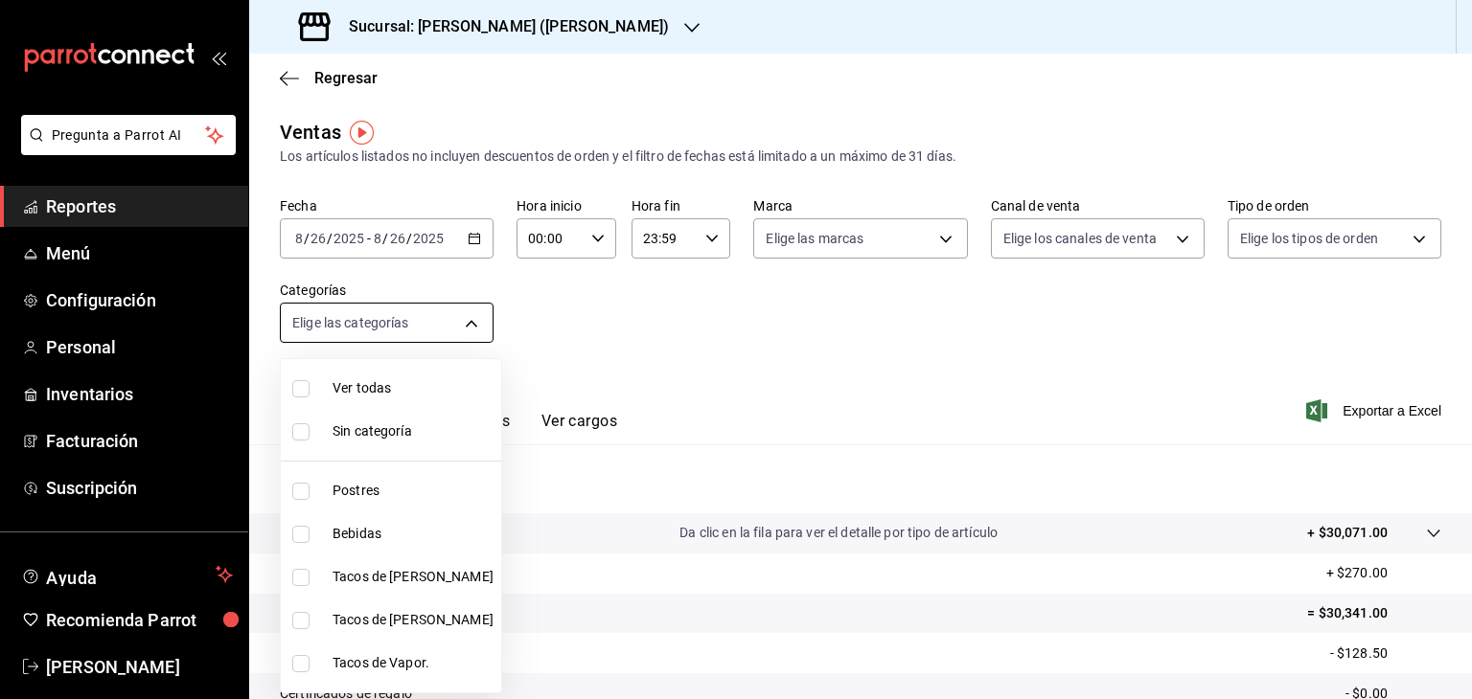
click at [460, 315] on body "Pregunta a Parrot AI Reportes Menú Configuración Personal Inventarios Facturaci…" at bounding box center [736, 349] width 1472 height 699
click at [460, 315] on div at bounding box center [736, 349] width 1472 height 699
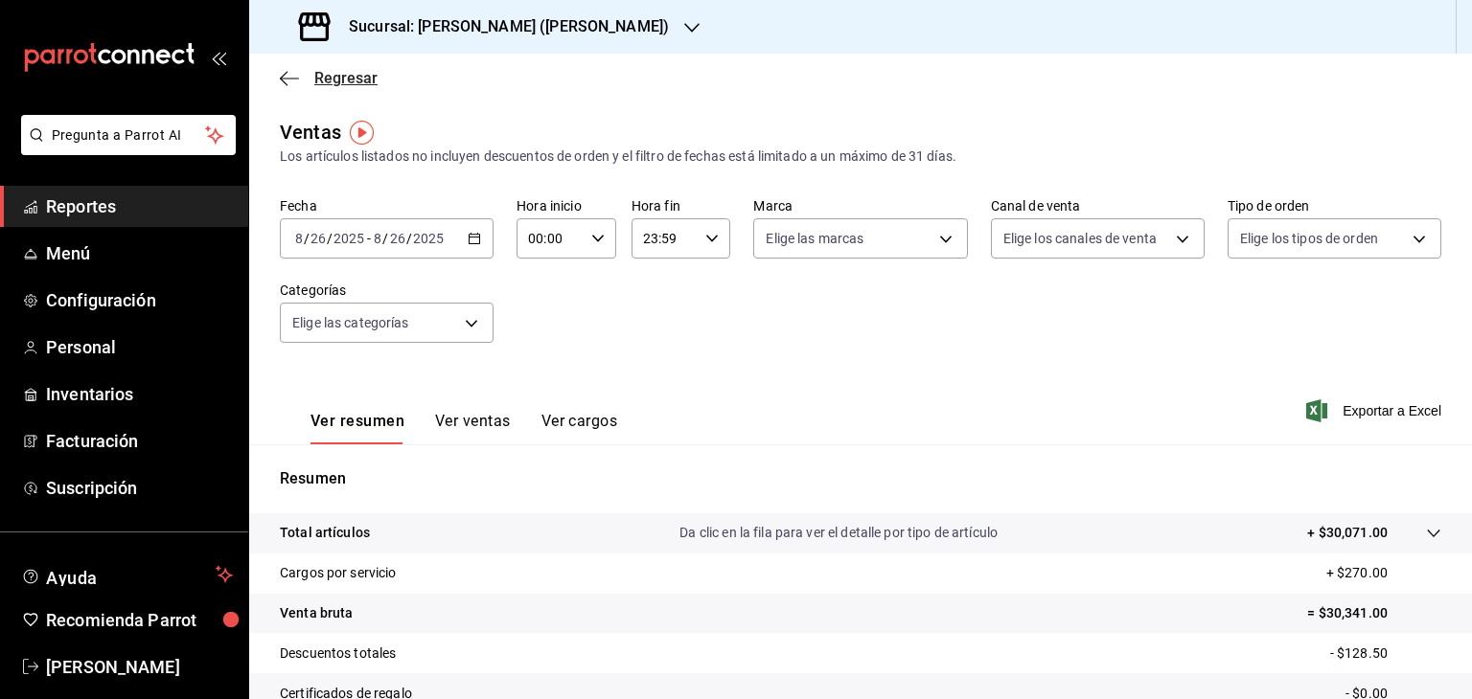
click at [290, 73] on icon "button" at bounding box center [289, 78] width 19 height 17
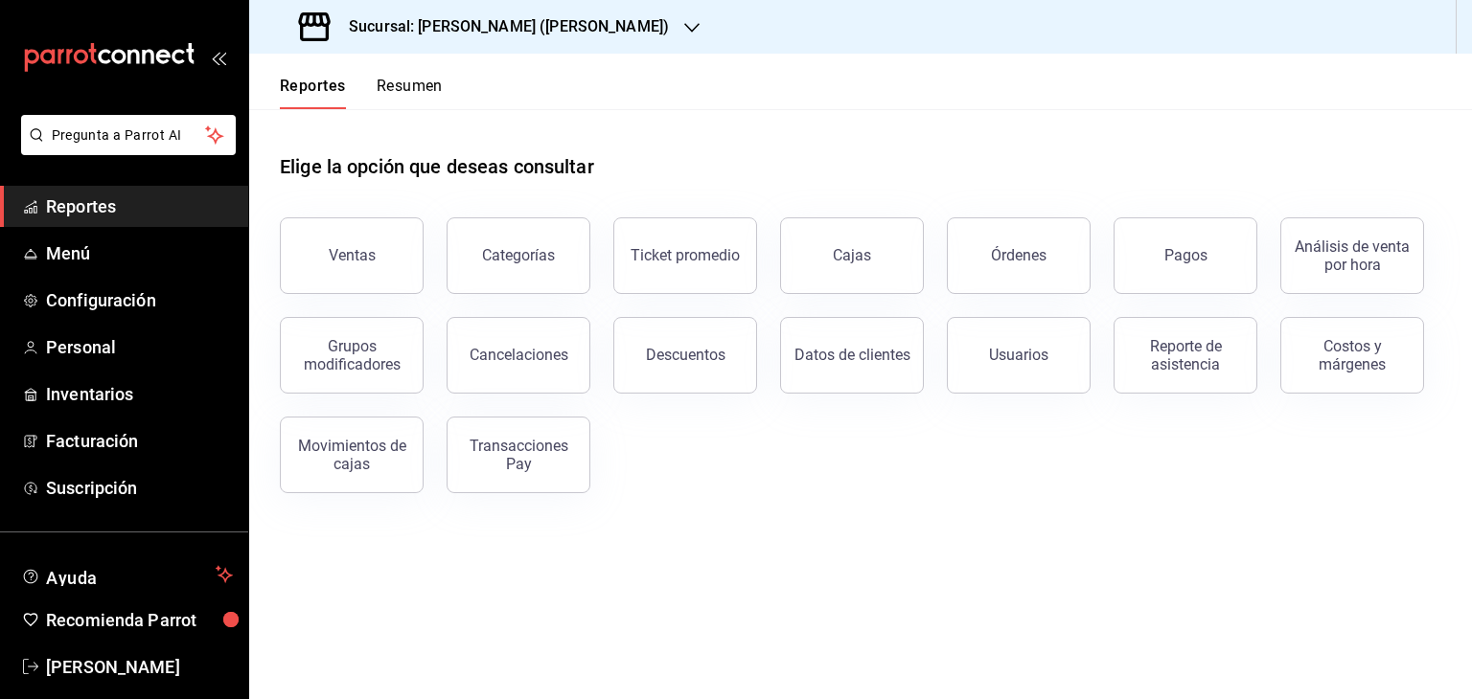
click at [410, 86] on button "Resumen" at bounding box center [410, 93] width 66 height 33
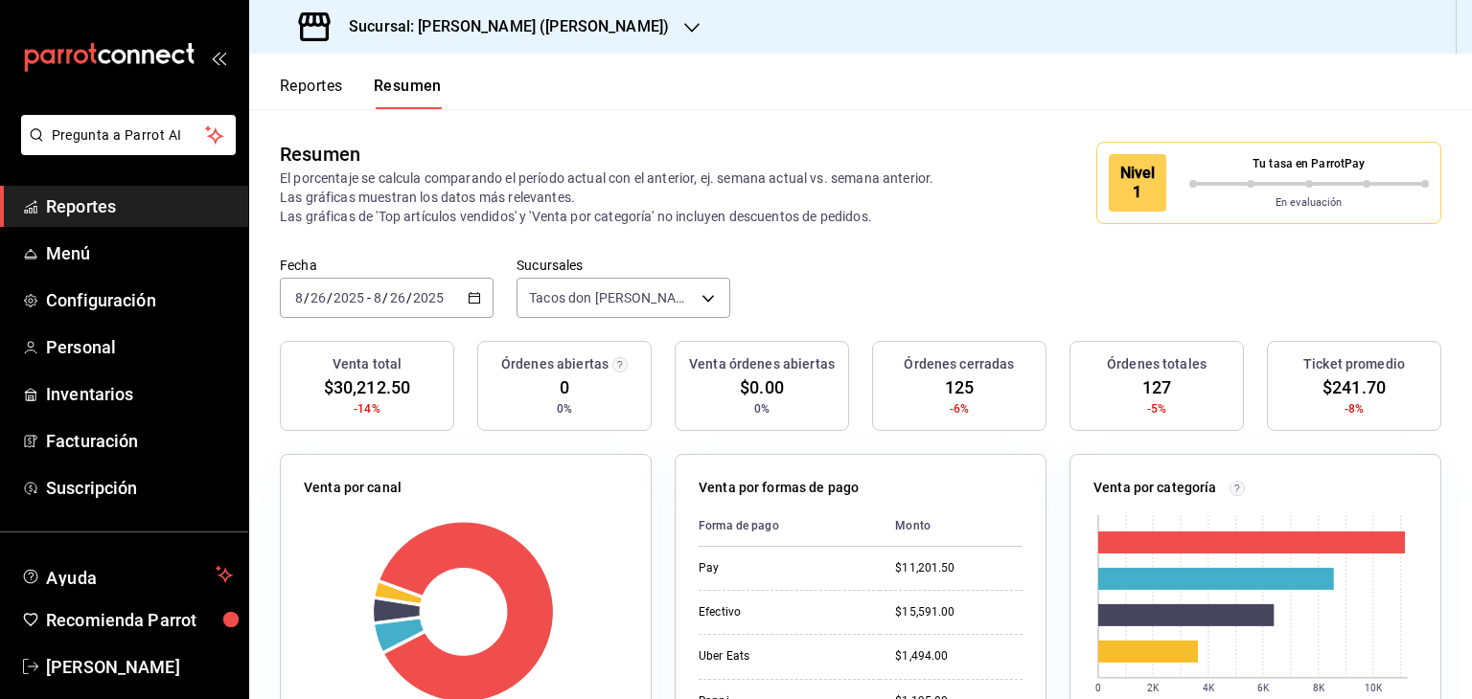
click at [684, 28] on icon "button" at bounding box center [691, 27] width 15 height 15
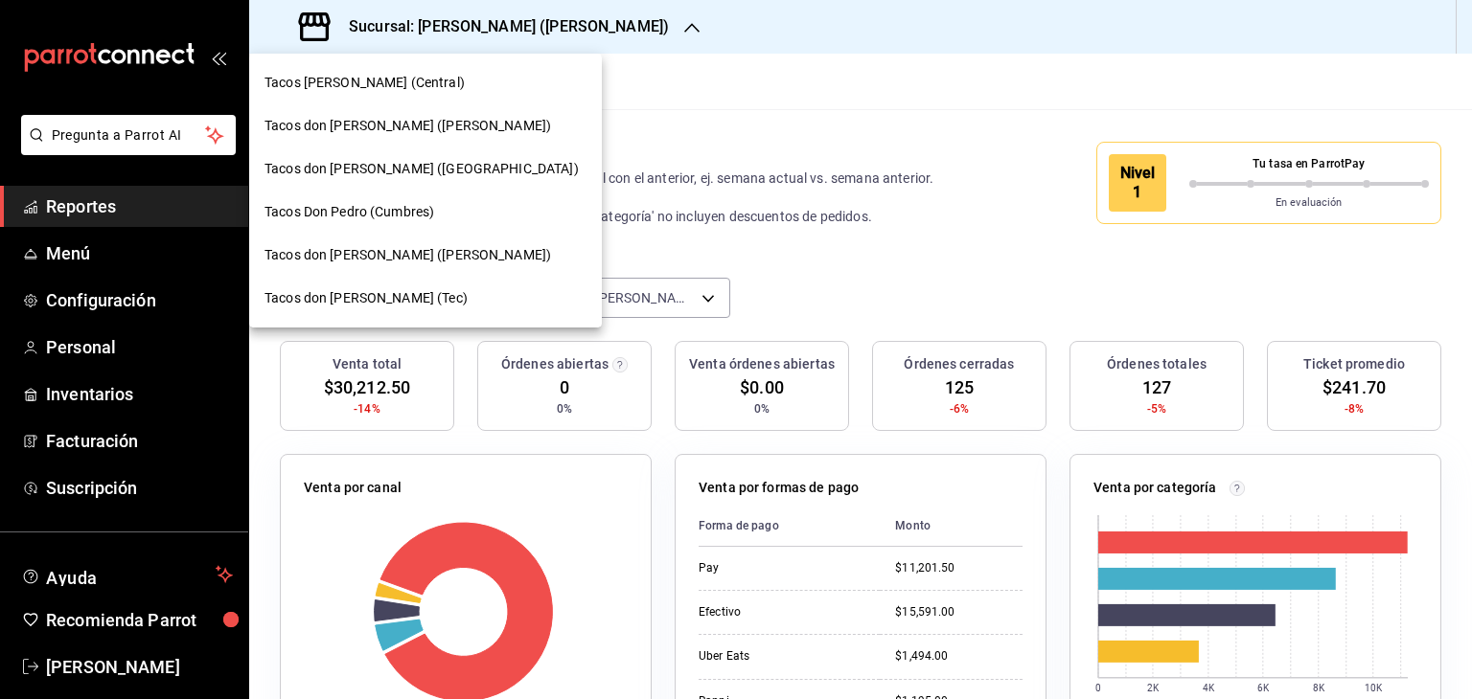
click at [677, 55] on div at bounding box center [736, 349] width 1472 height 699
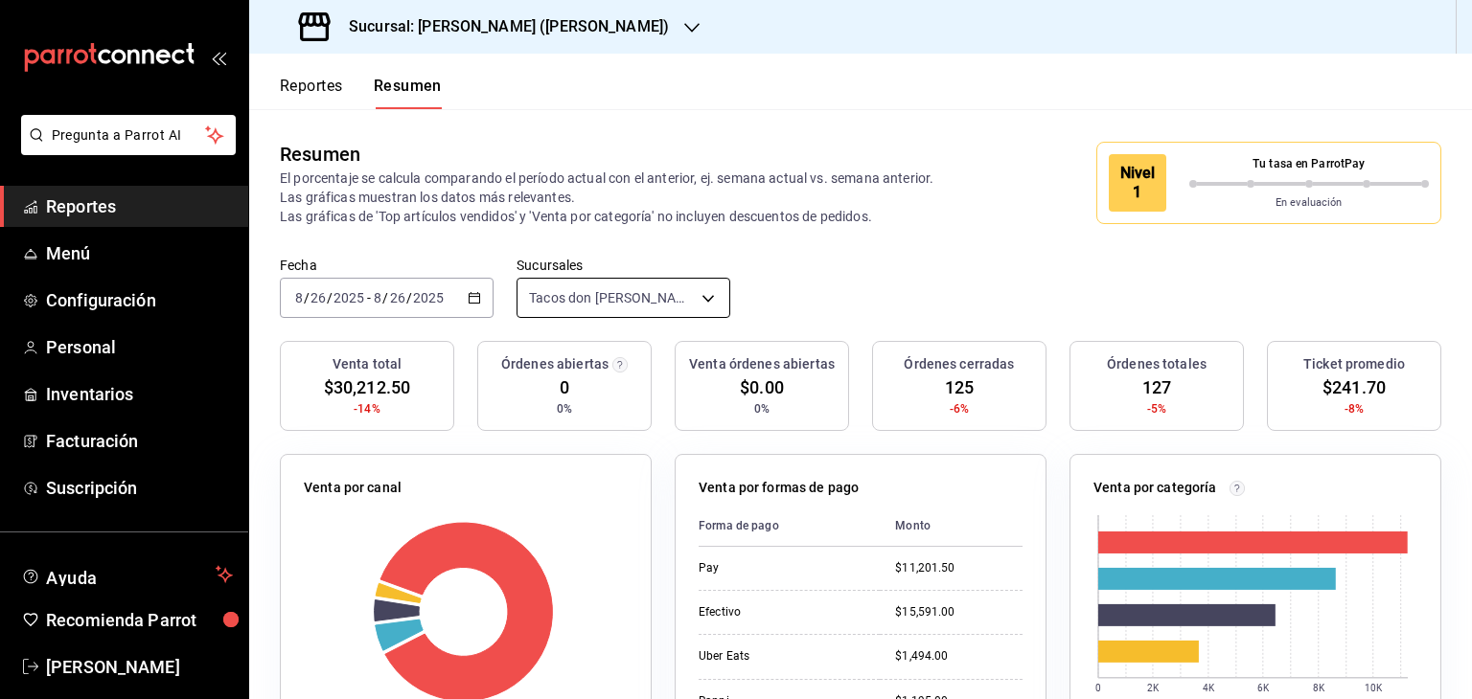
click at [666, 286] on body "Pregunta a Parrot AI Reportes Menú Configuración Personal Inventarios Facturaci…" at bounding box center [736, 349] width 1472 height 699
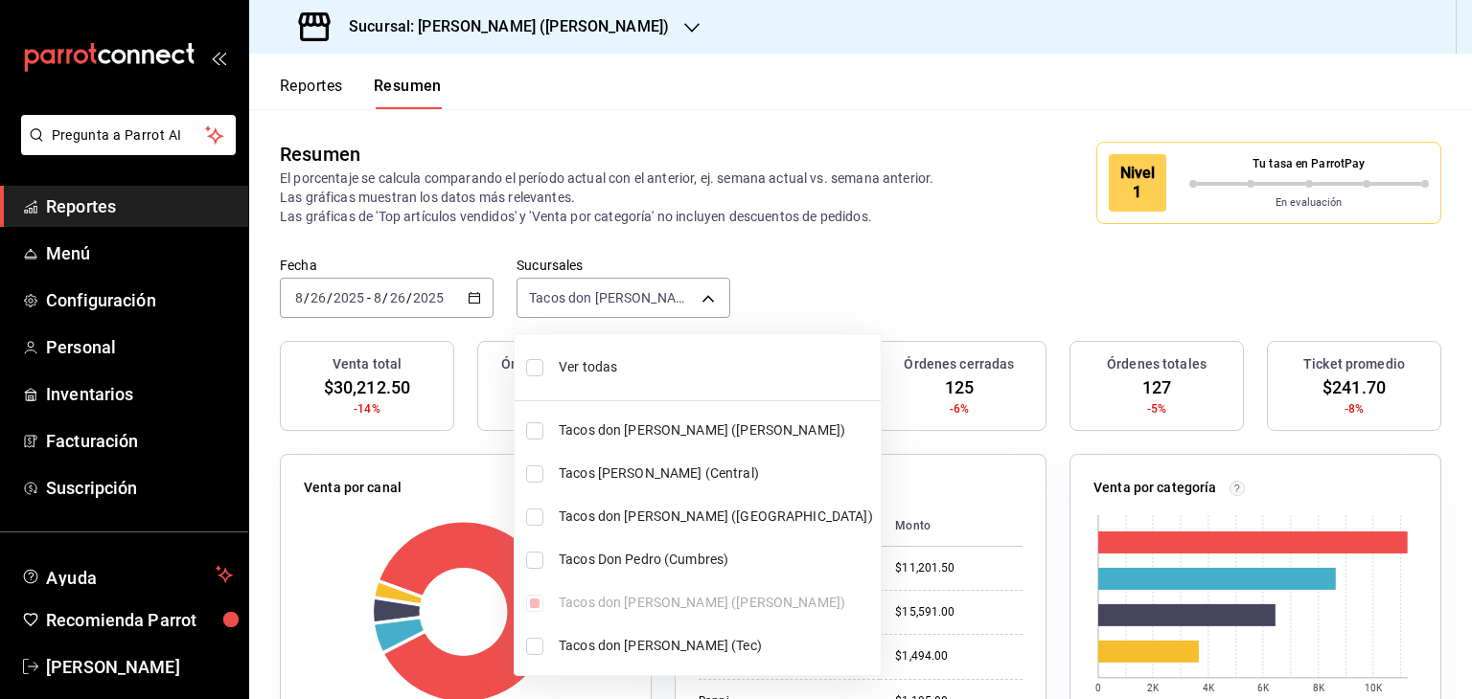
click at [533, 375] on input "checkbox" at bounding box center [534, 367] width 17 height 17
checkbox input "true"
type input "[object Object],[object Object],[object Object],[object Object],[object Object]…"
checkbox input "true"
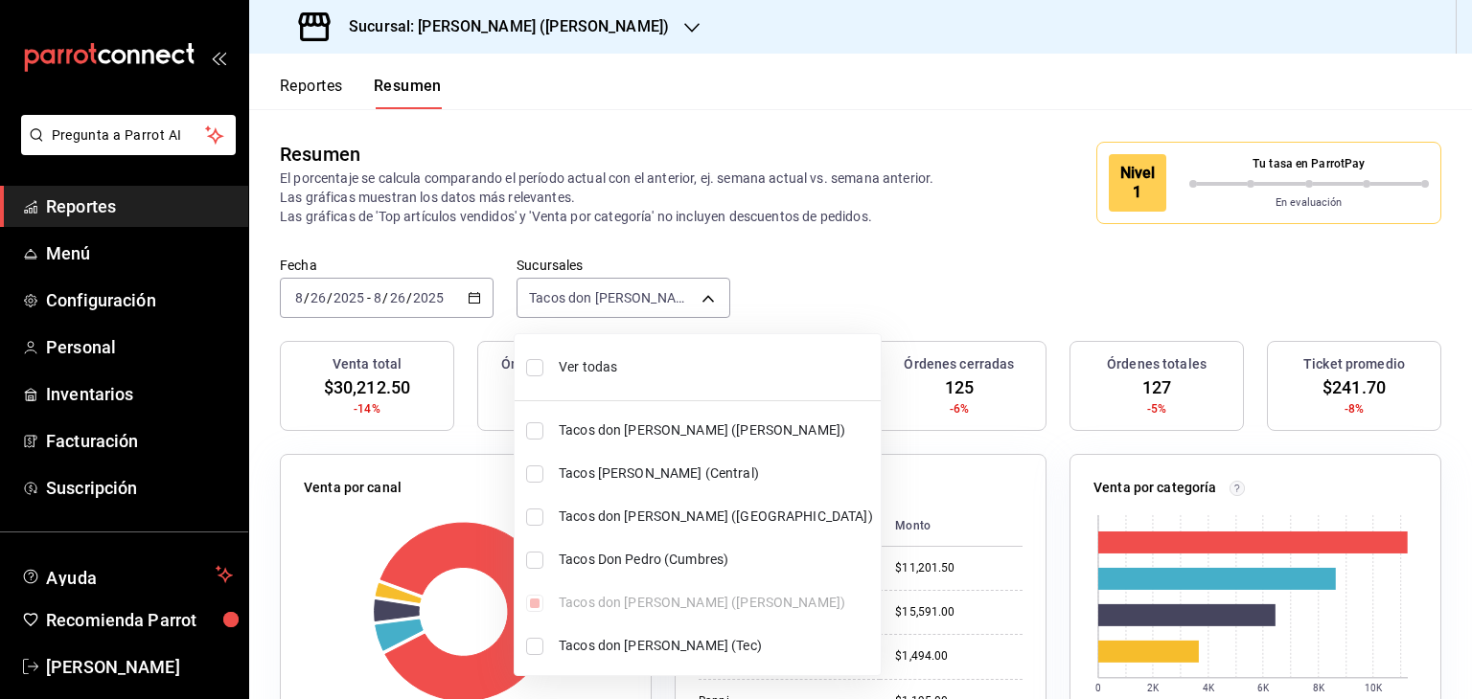
checkbox input "true"
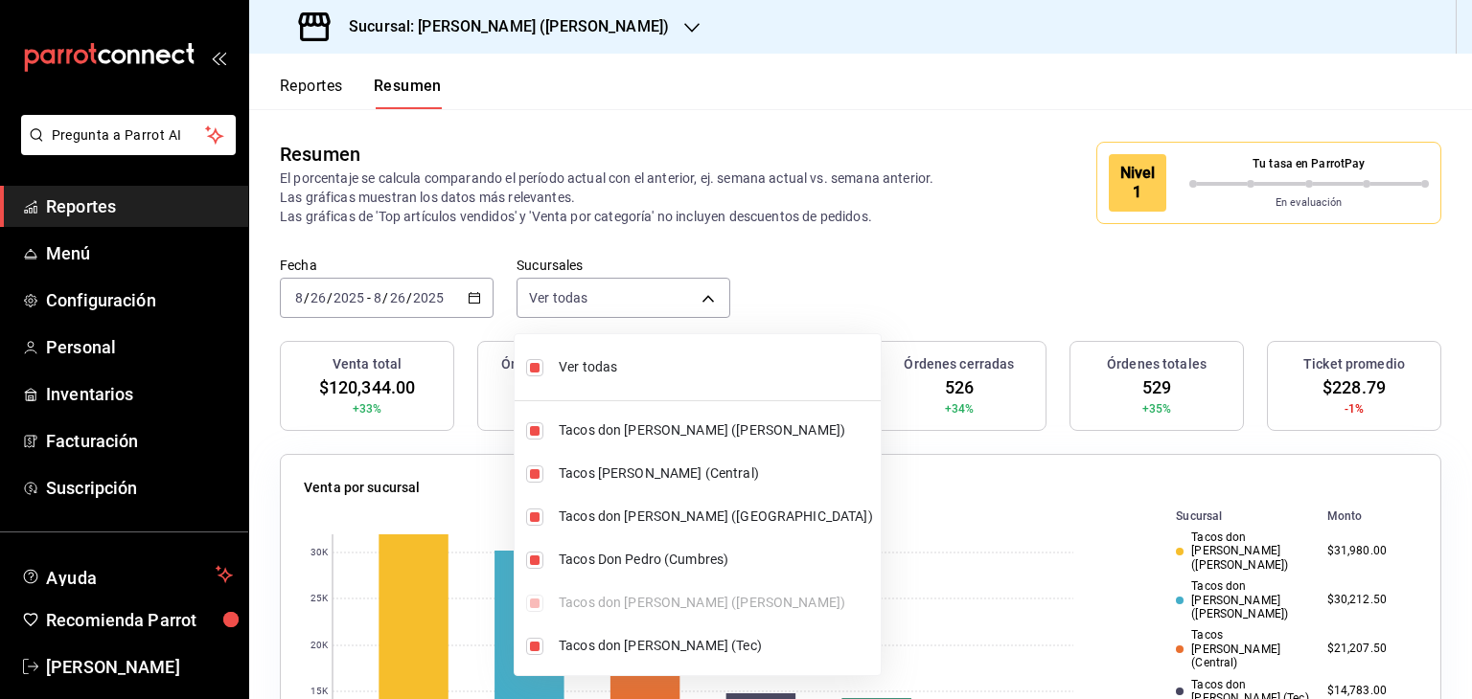
click at [915, 230] on div at bounding box center [736, 349] width 1472 height 699
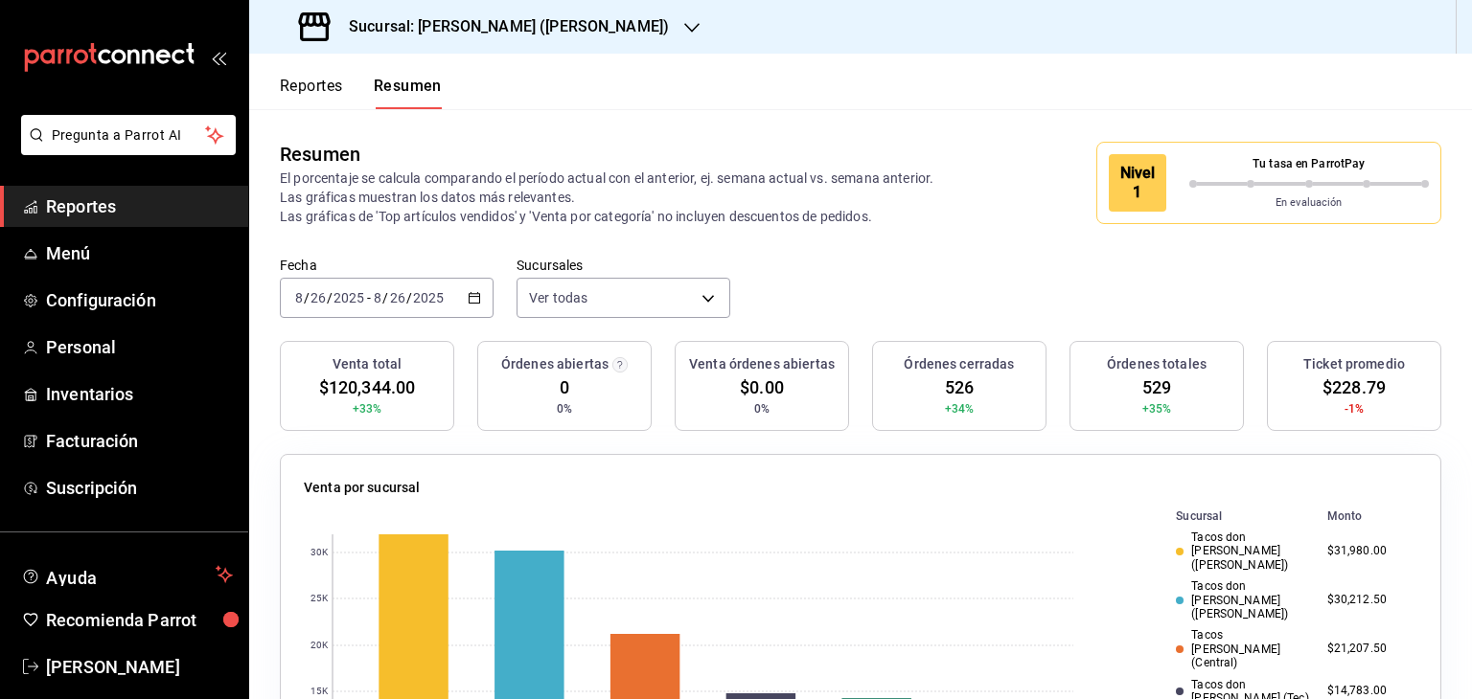
click at [312, 80] on button "Reportes" at bounding box center [311, 93] width 63 height 33
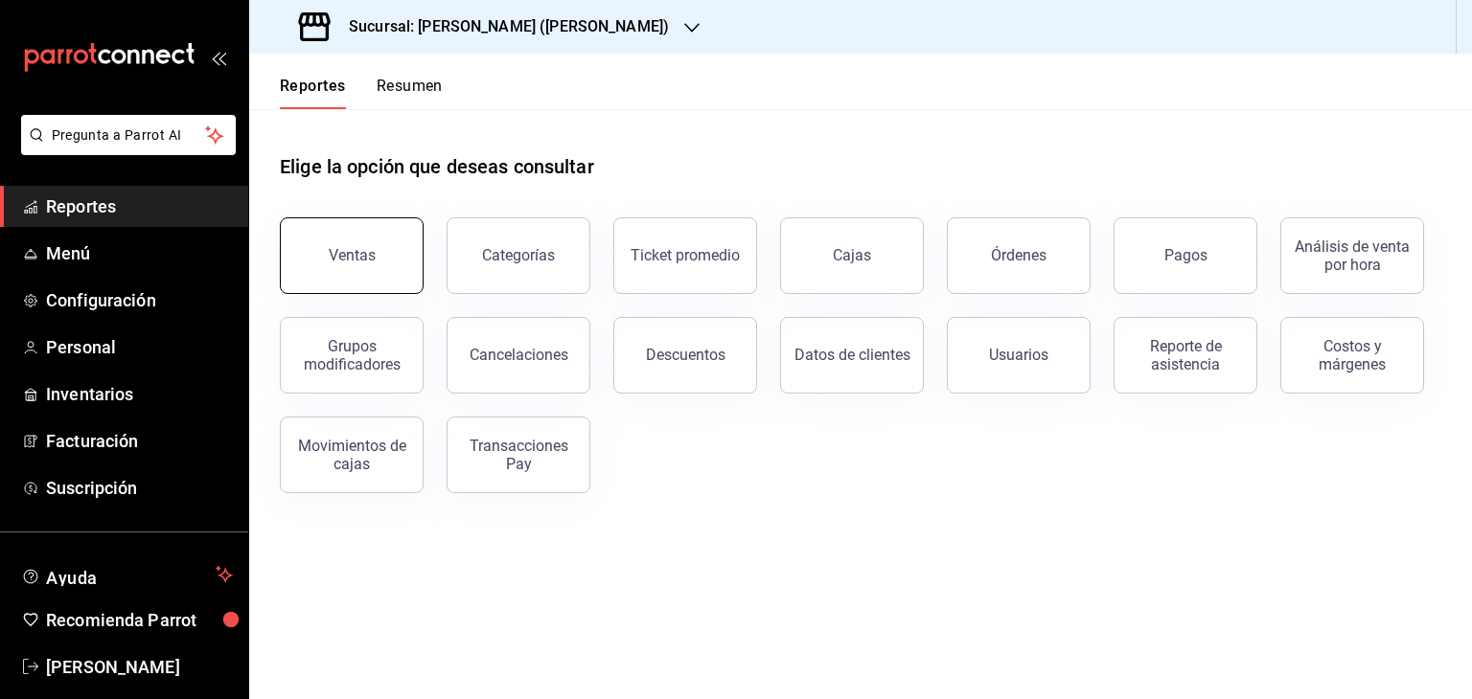
click at [373, 250] on button "Ventas" at bounding box center [352, 256] width 144 height 77
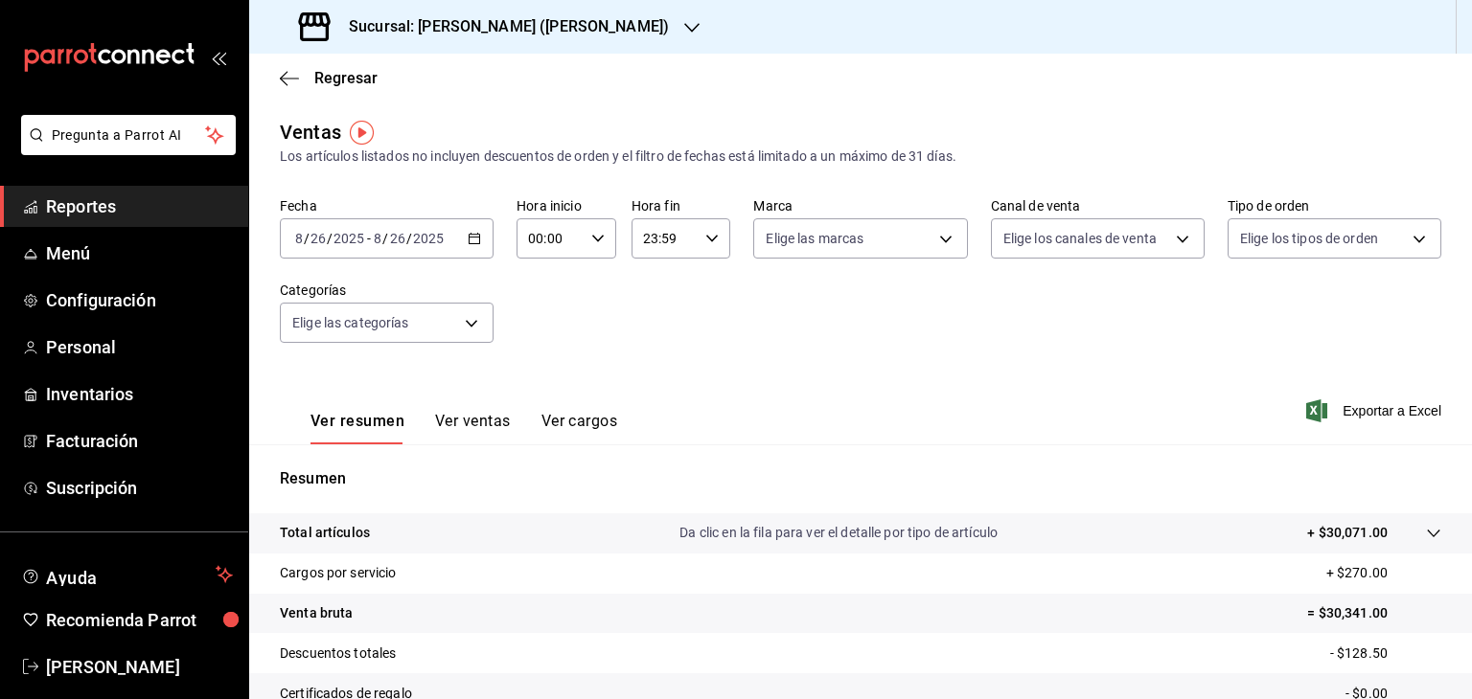
click at [472, 245] on div "2025-08-26 8 / 26 / 2025 - 2025-08-26 8 / 26 / 2025" at bounding box center [387, 238] width 214 height 40
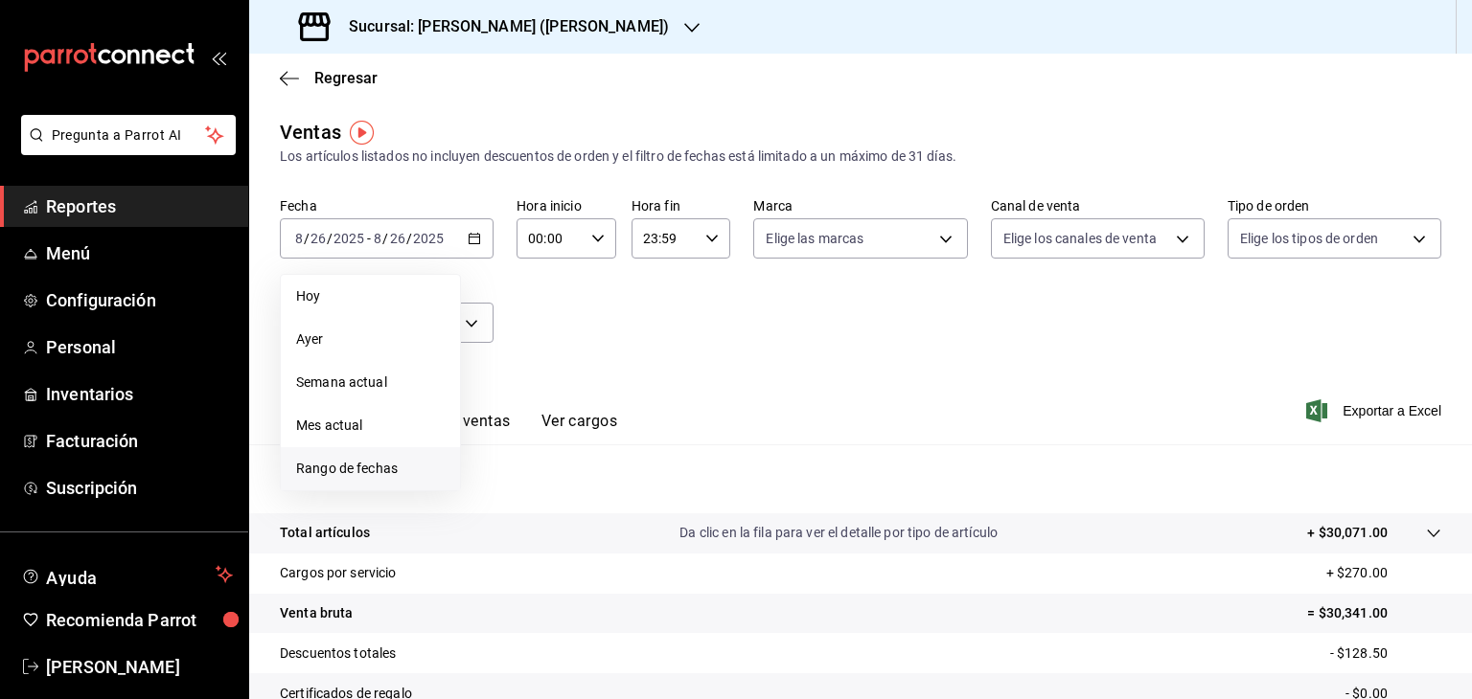
click at [350, 473] on span "Rango de fechas" at bounding box center [370, 469] width 149 height 20
click at [506, 491] on abbr "18" at bounding box center [500, 492] width 12 height 13
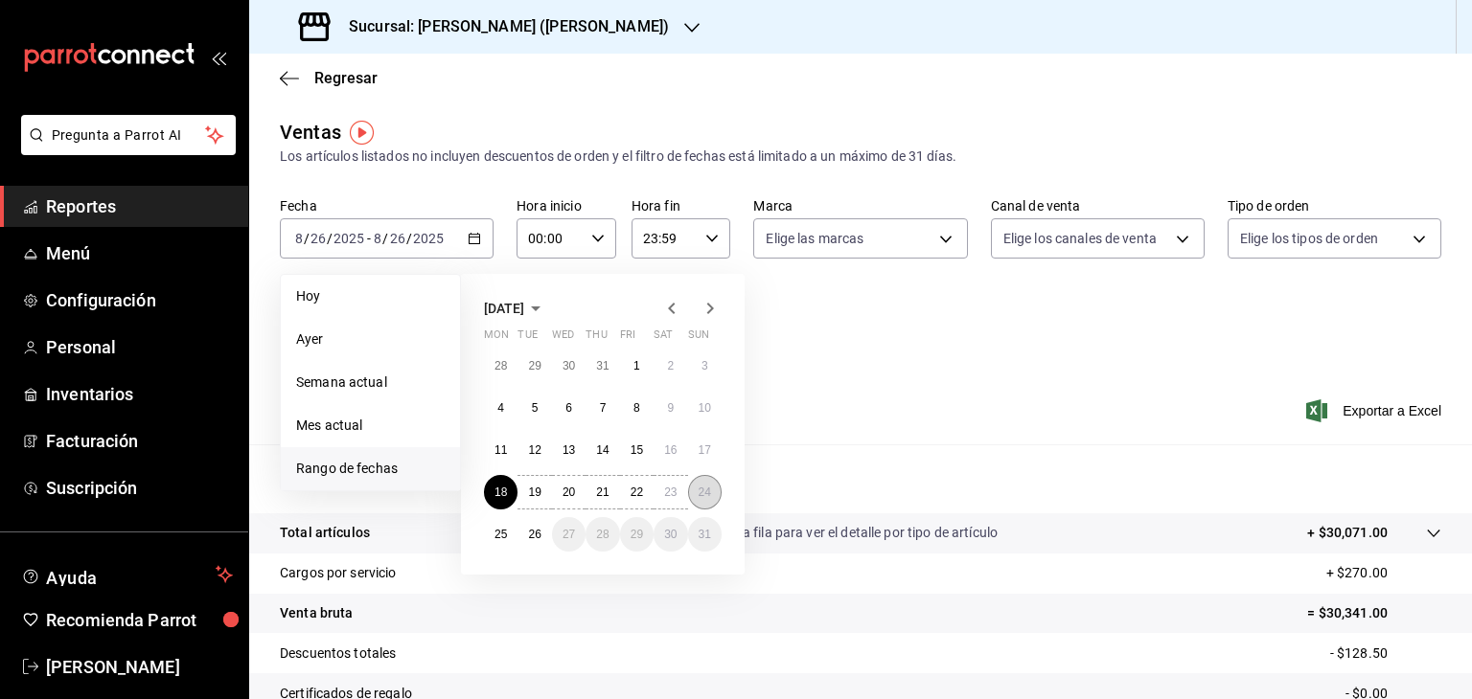
click at [703, 496] on abbr "24" at bounding box center [705, 492] width 12 height 13
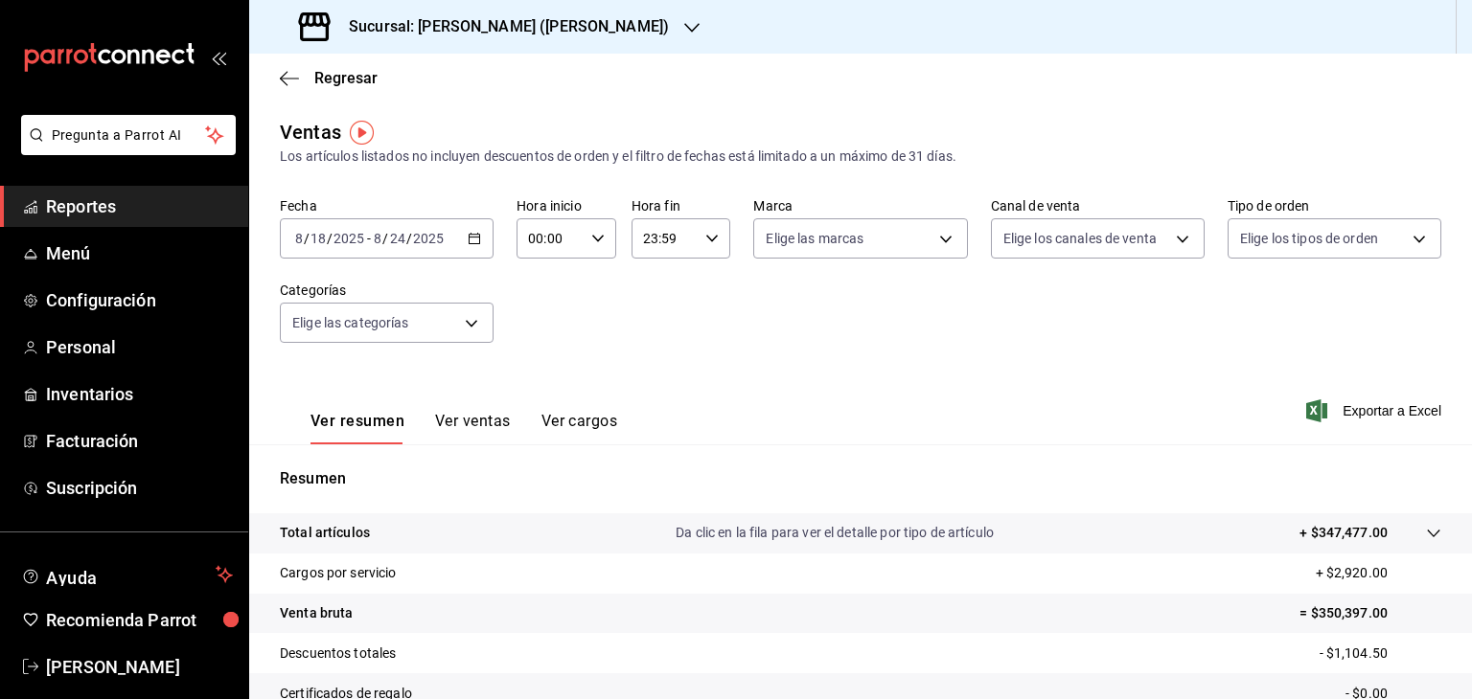
click at [464, 424] on button "Ver ventas" at bounding box center [473, 428] width 76 height 33
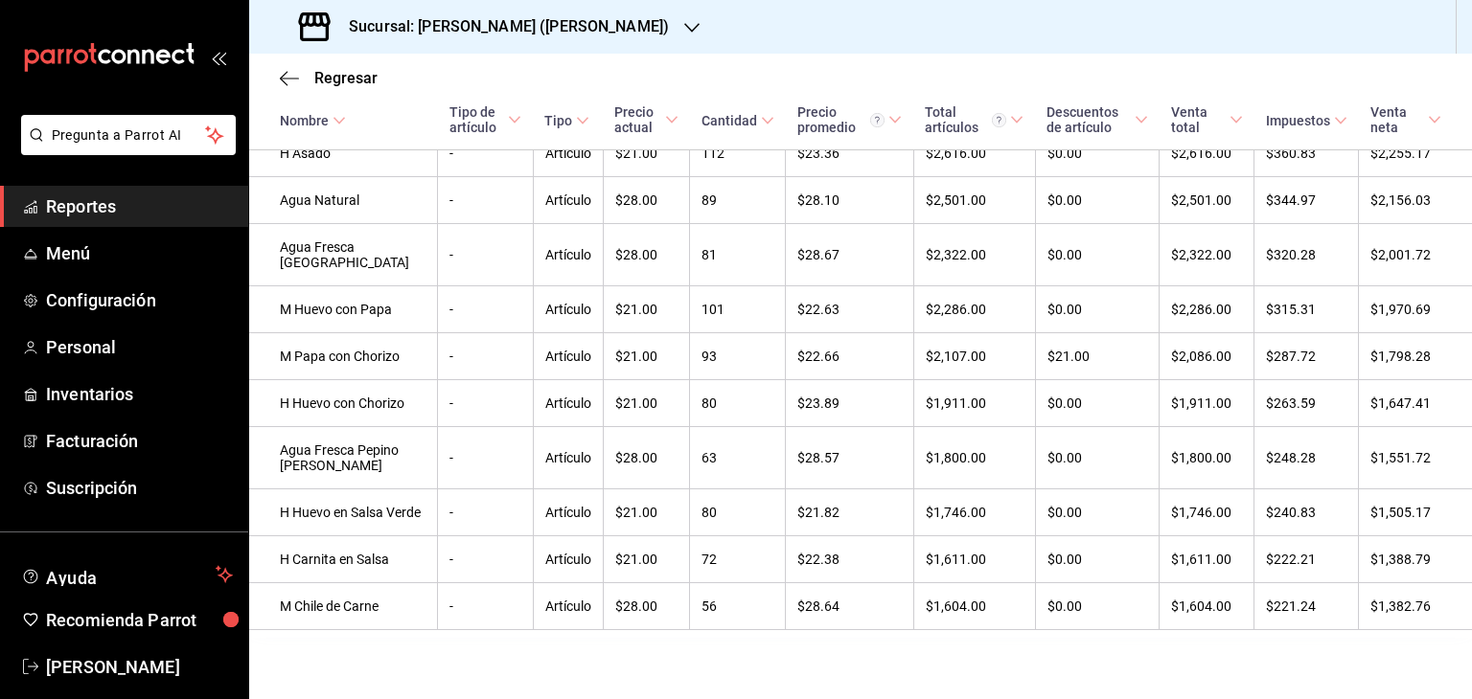
scroll to position [1843, 0]
click at [77, 204] on span "Reportes" at bounding box center [139, 207] width 187 height 26
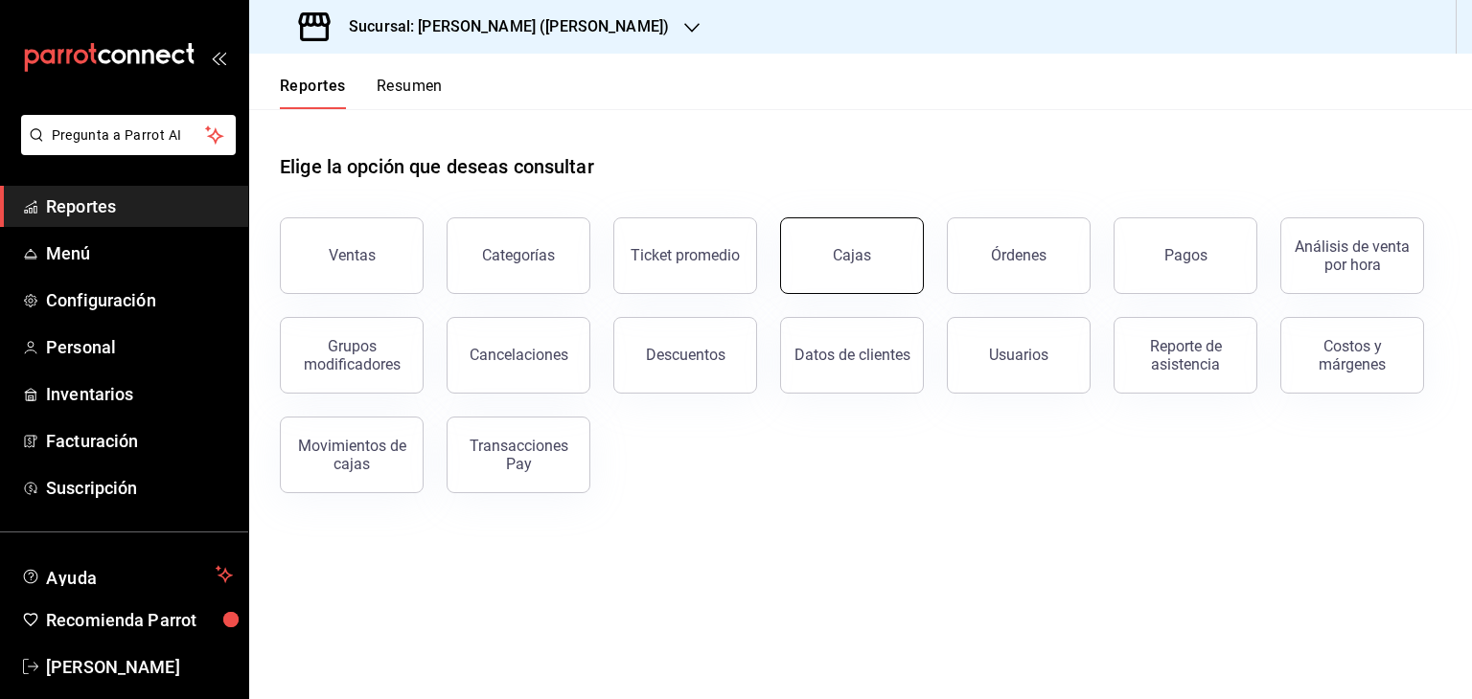
click at [882, 258] on button "Cajas" at bounding box center [852, 256] width 144 height 77
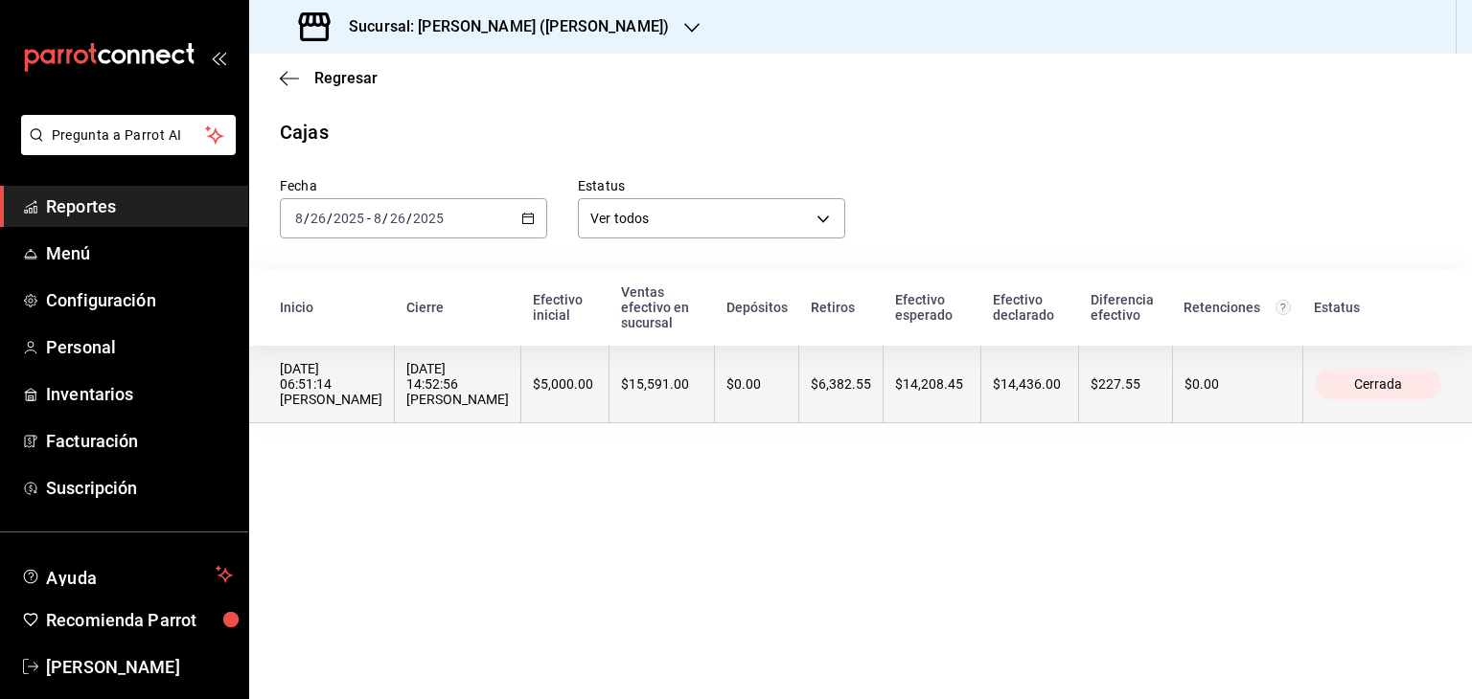
click at [781, 383] on th "$0.00" at bounding box center [757, 385] width 84 height 78
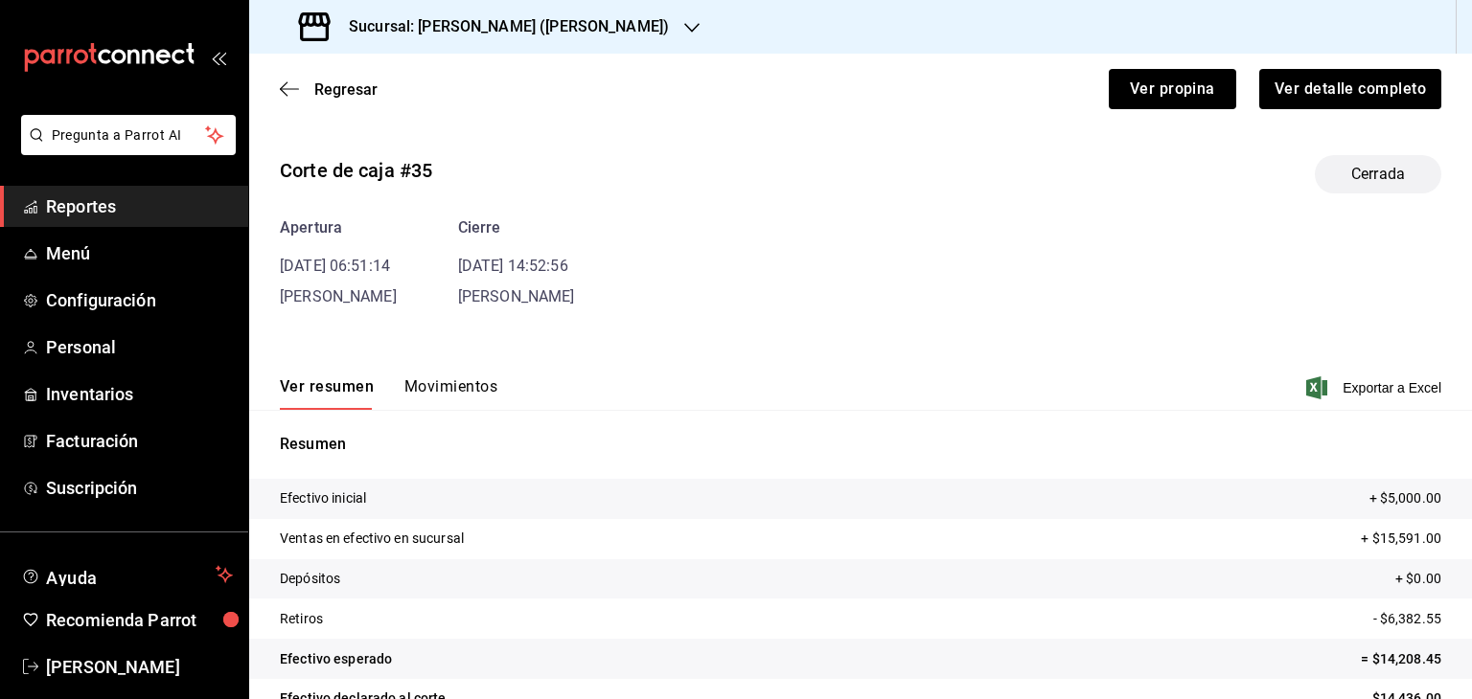
click at [455, 387] on button "Movimientos" at bounding box center [450, 394] width 93 height 33
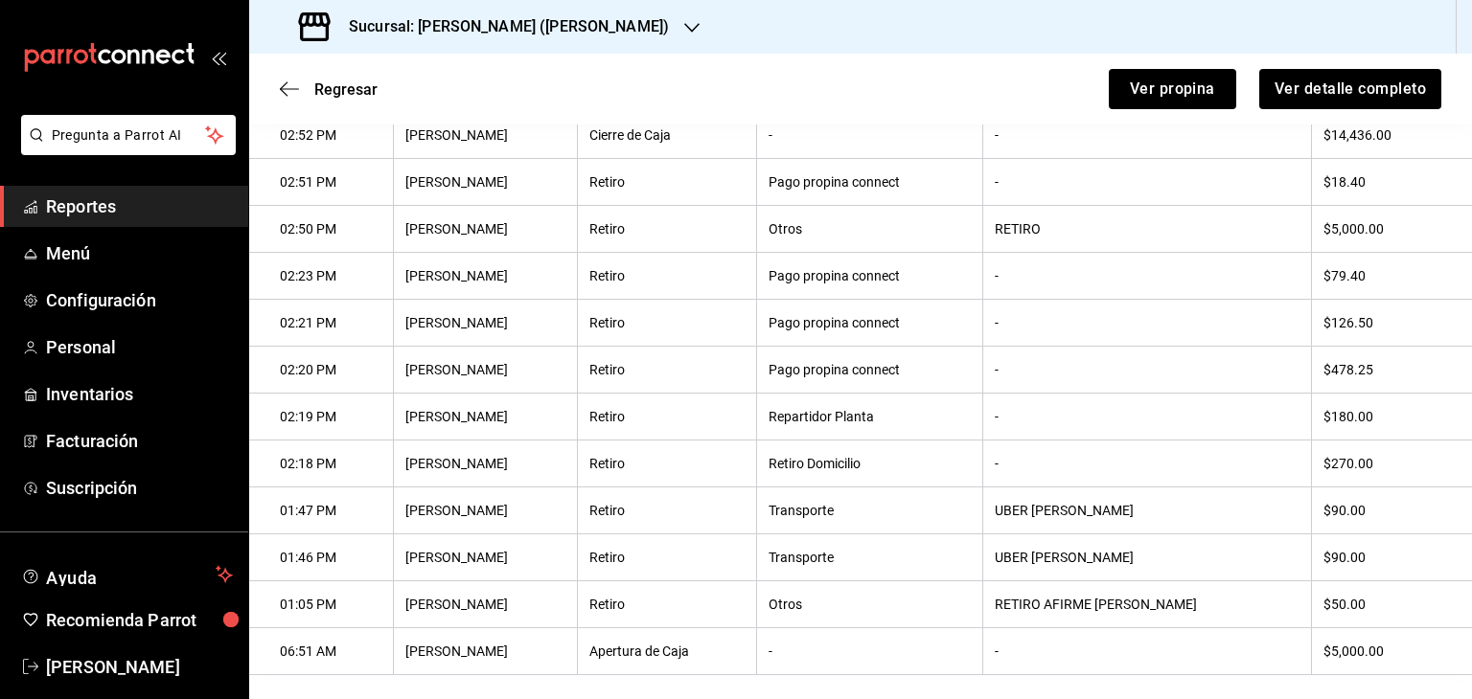
scroll to position [358, 0]
